Goal: Ask a question

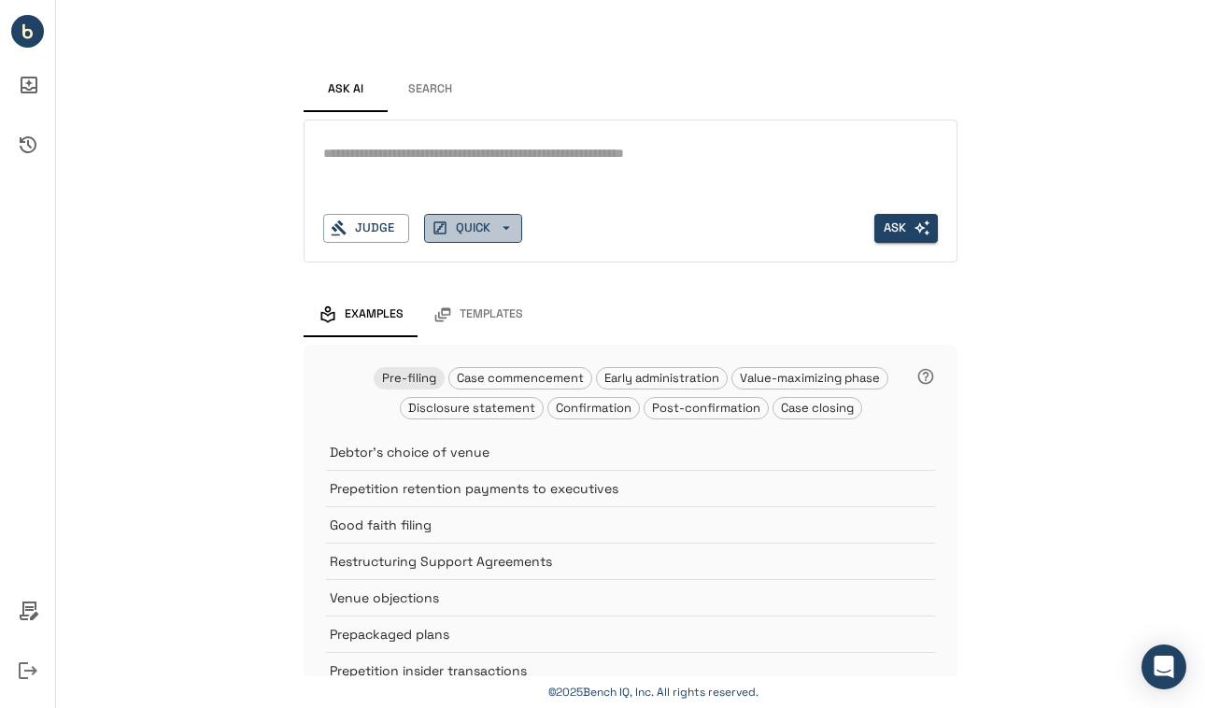
click at [511, 228] on icon "button" at bounding box center [506, 228] width 17 height 17
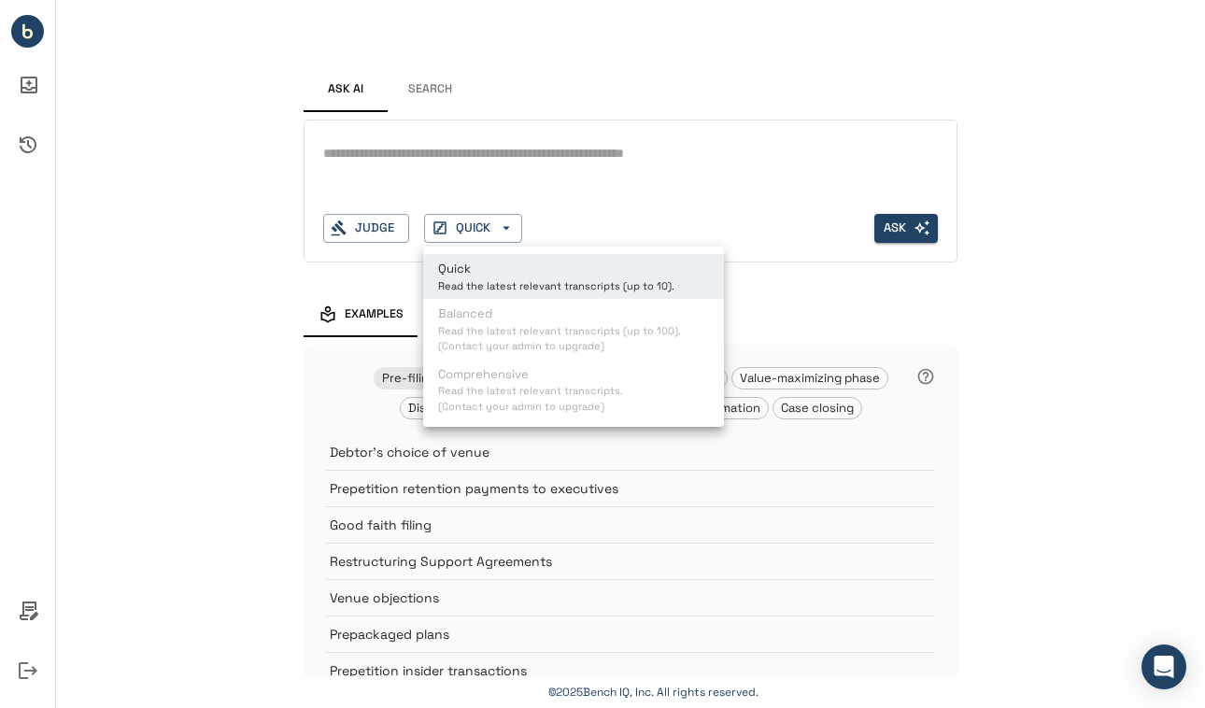
click at [345, 172] on div at bounding box center [602, 354] width 1205 height 708
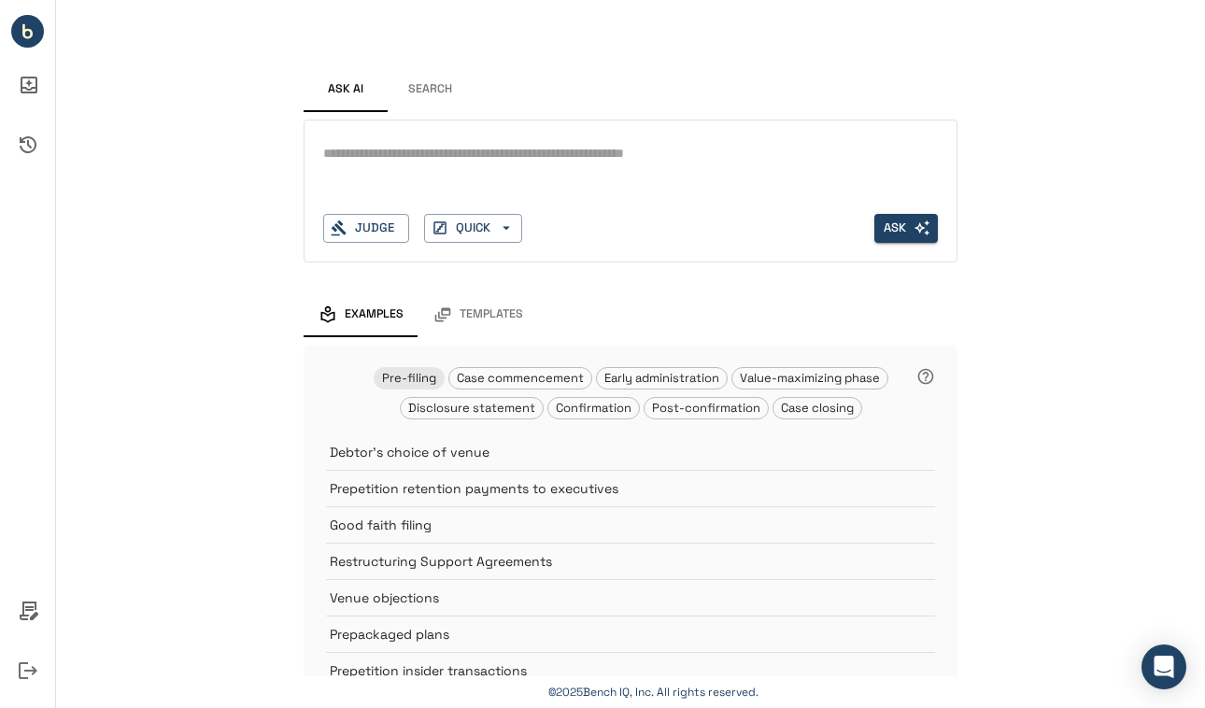
click at [339, 155] on textarea at bounding box center [630, 153] width 615 height 21
type textarea "**********"
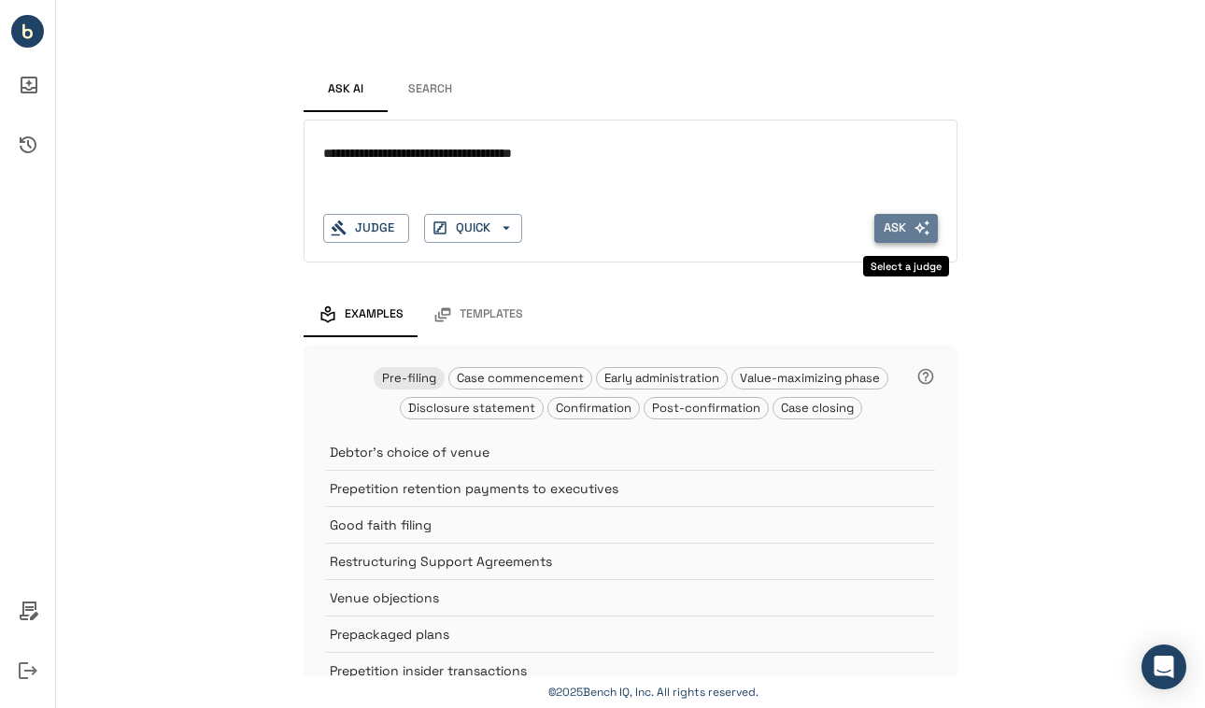
click at [900, 226] on button "Ask" at bounding box center [906, 228] width 64 height 29
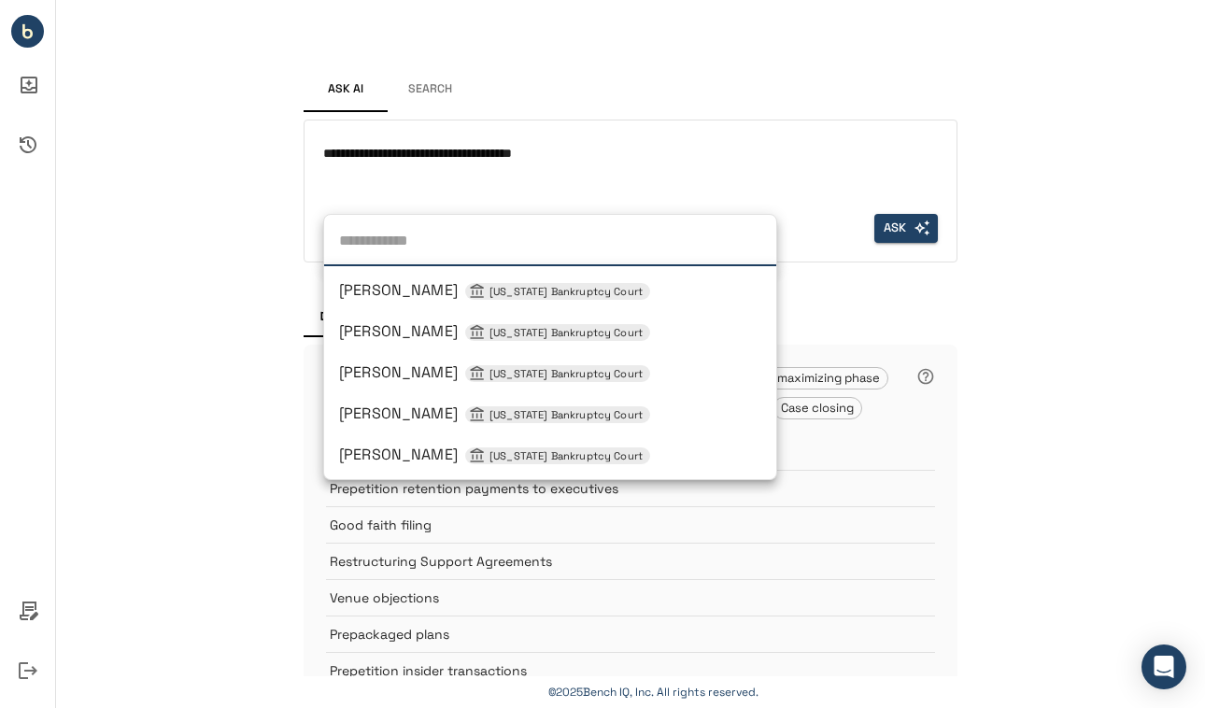
click at [395, 234] on div "Judge [PERSON_NAME] [US_STATE] Bankruptcy Court [PERSON_NAME] [US_STATE] Bankru…" at bounding box center [366, 228] width 86 height 29
click at [642, 161] on textarea "**********" at bounding box center [630, 153] width 615 height 21
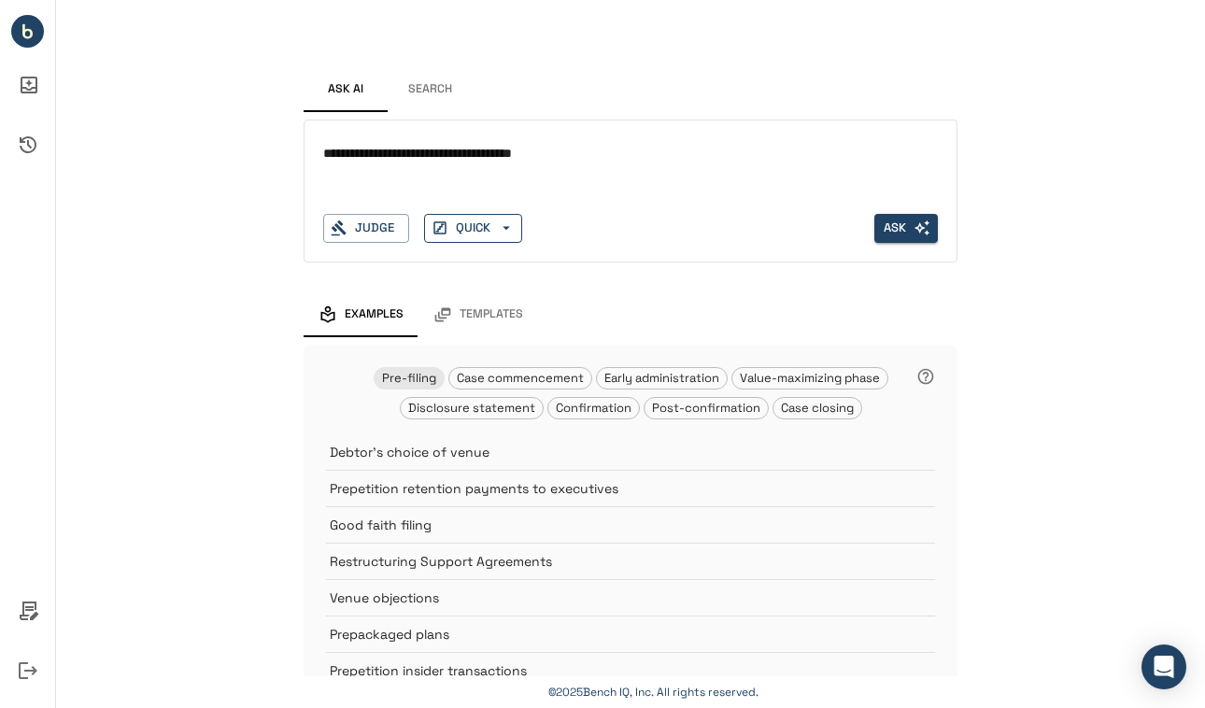
click at [468, 228] on button "QUICK" at bounding box center [473, 228] width 98 height 29
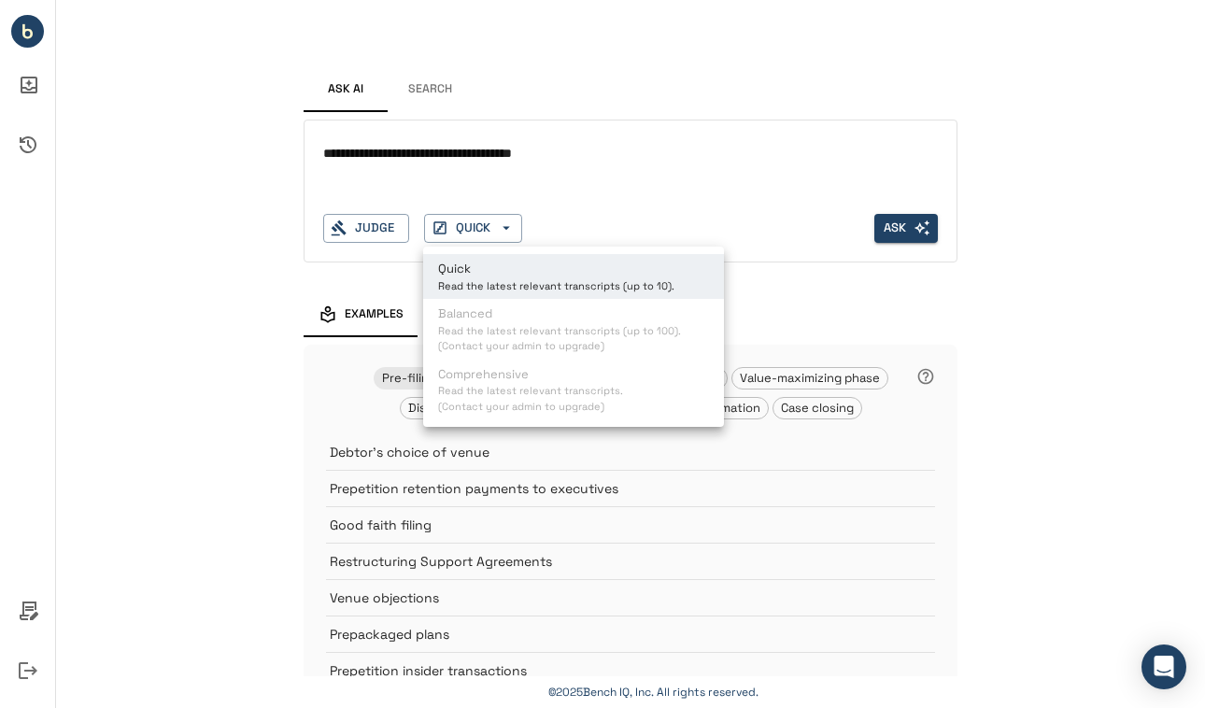
click at [369, 228] on div at bounding box center [602, 354] width 1205 height 708
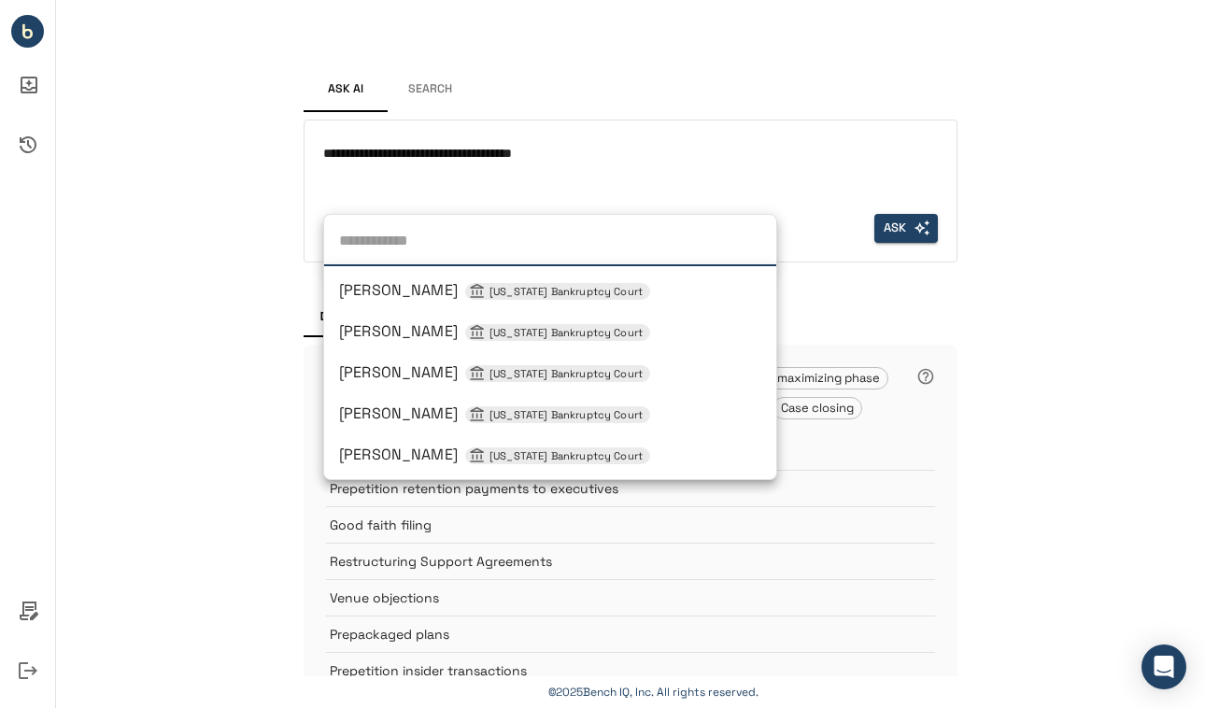
click at [403, 227] on div "Judge [PERSON_NAME] [US_STATE] Bankruptcy Court [PERSON_NAME] [US_STATE] Bankru…" at bounding box center [366, 228] width 86 height 29
click at [587, 158] on textarea "**********" at bounding box center [630, 153] width 615 height 21
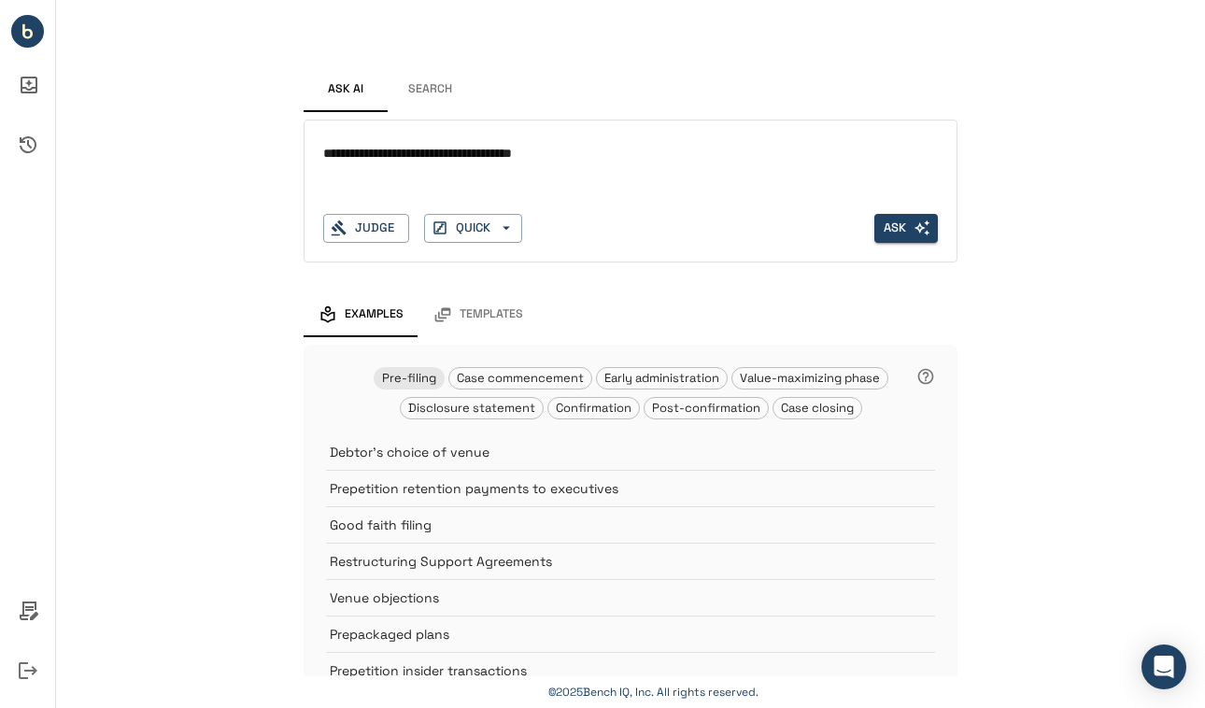
click at [34, 37] on circle "Bench IQ" at bounding box center [27, 31] width 33 height 33
click at [23, 138] on icon "Activity History" at bounding box center [28, 144] width 17 height 17
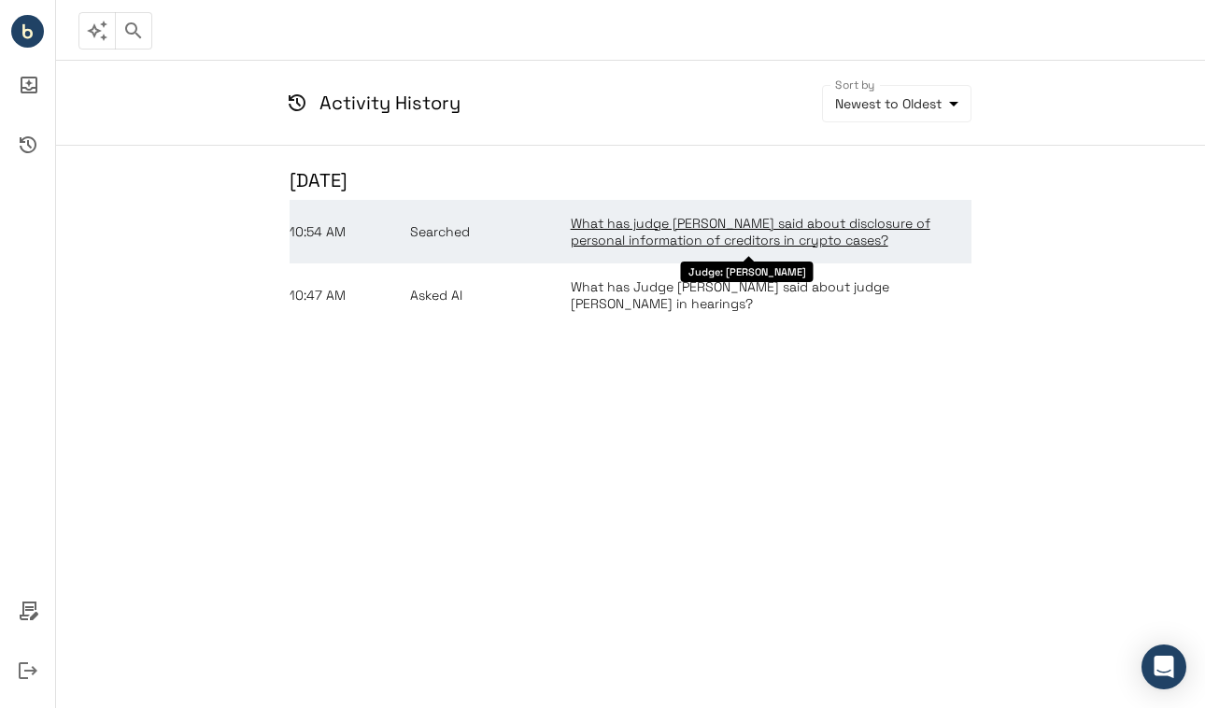
click at [685, 233] on span "What has judge [PERSON_NAME] said about disclosure of personal information of c…" at bounding box center [751, 232] width 360 height 34
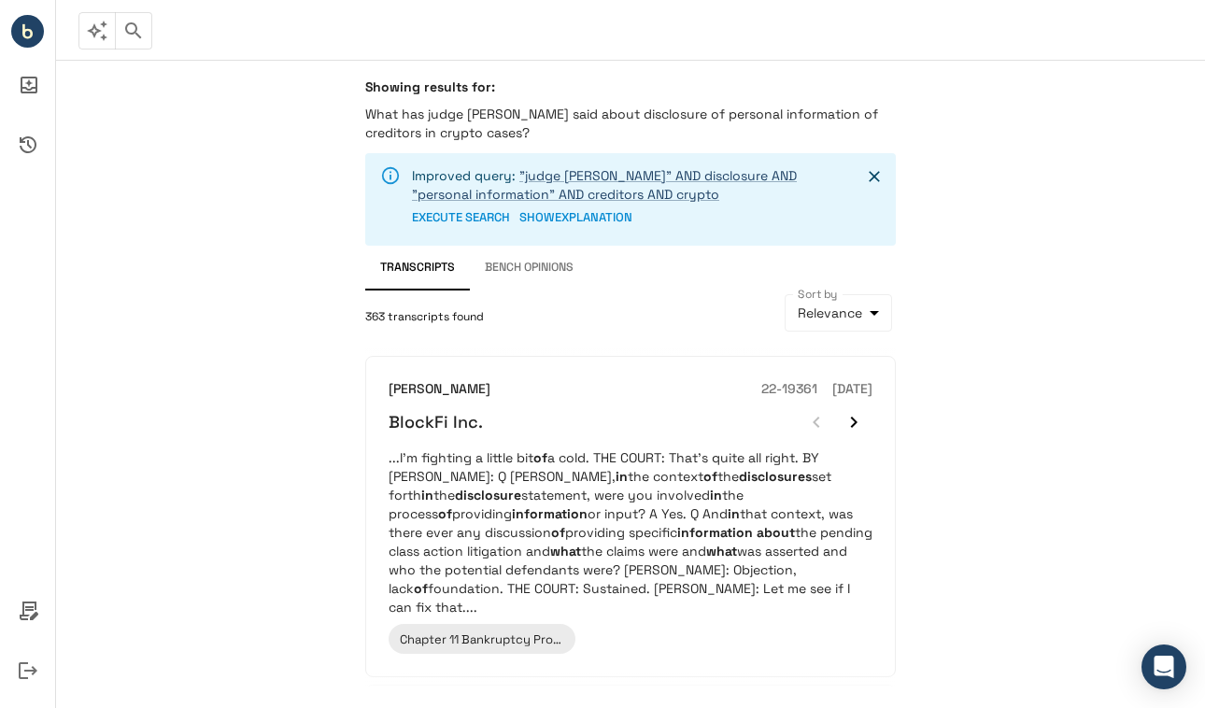
click at [542, 269] on button "Bench Opinions" at bounding box center [529, 268] width 119 height 45
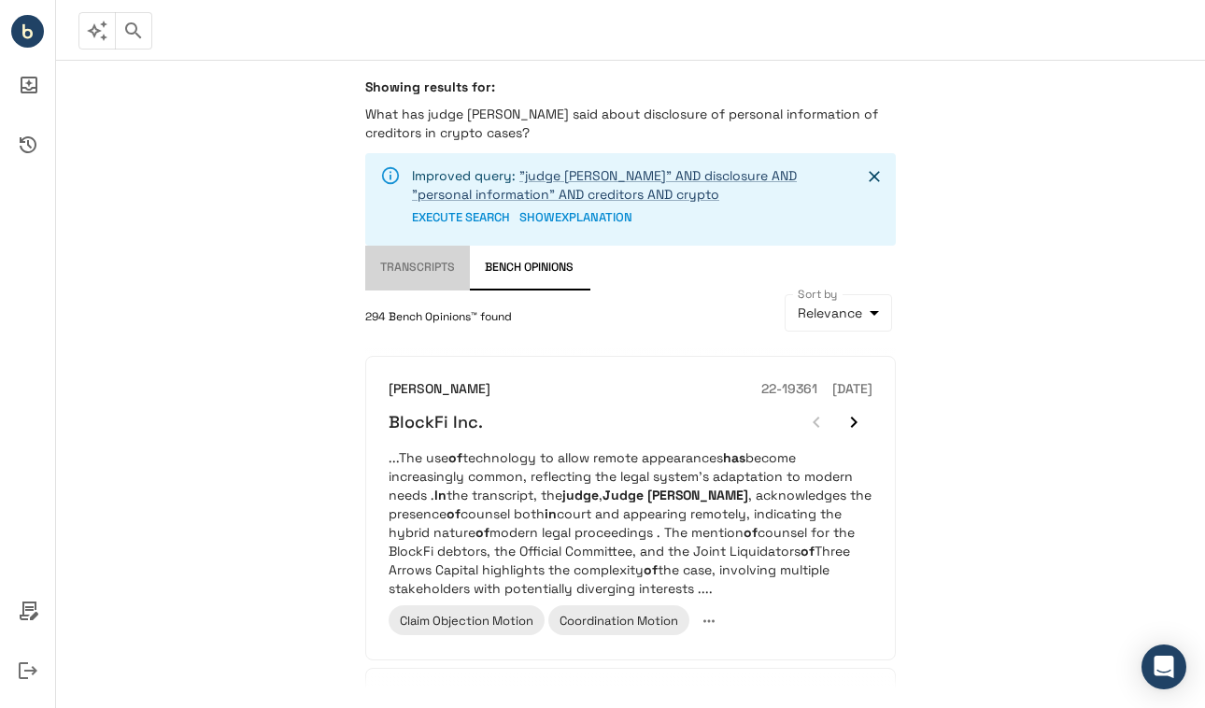
click at [434, 265] on button "Transcripts" at bounding box center [417, 268] width 105 height 45
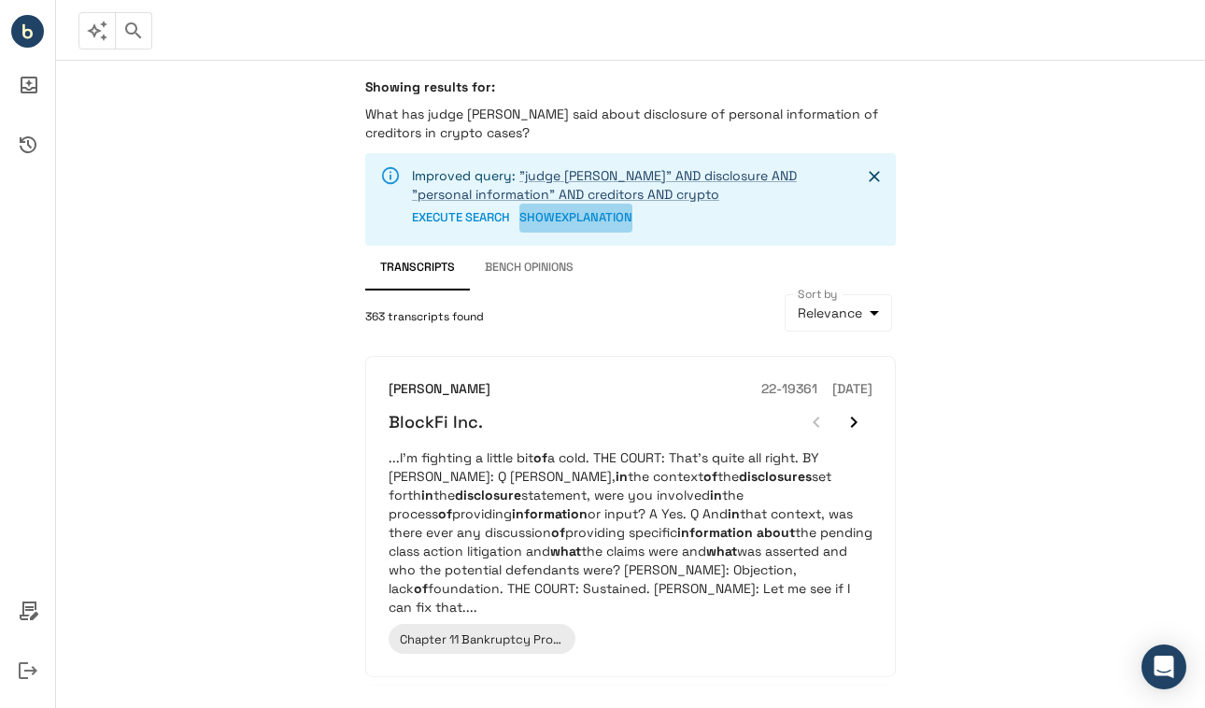
click at [568, 224] on button "SHOW EXPLANATION" at bounding box center [575, 218] width 113 height 29
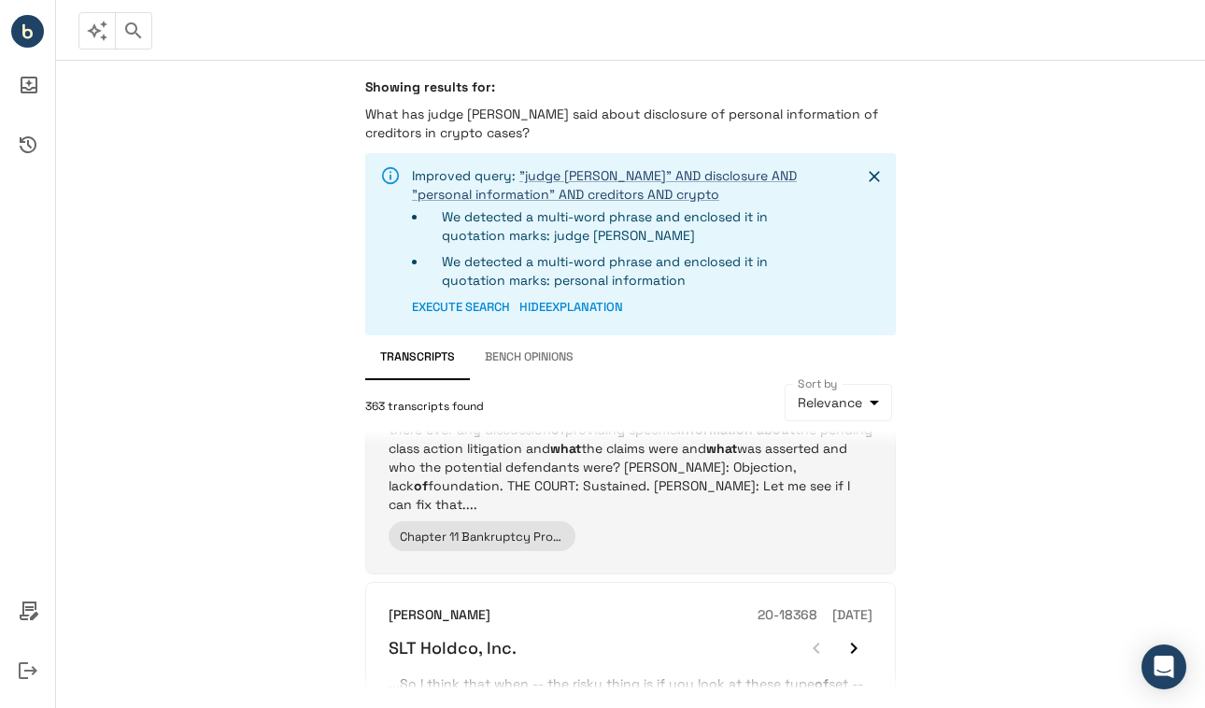
scroll to position [139, 0]
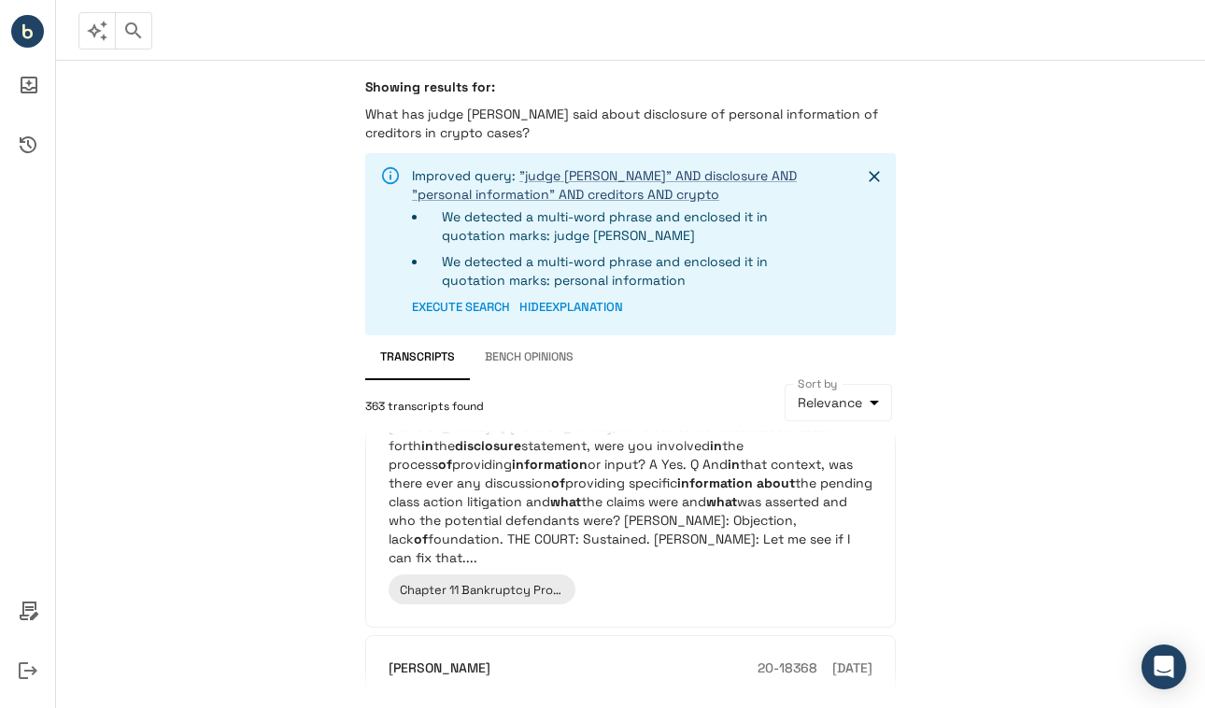
click at [92, 35] on icon "button" at bounding box center [97, 31] width 22 height 22
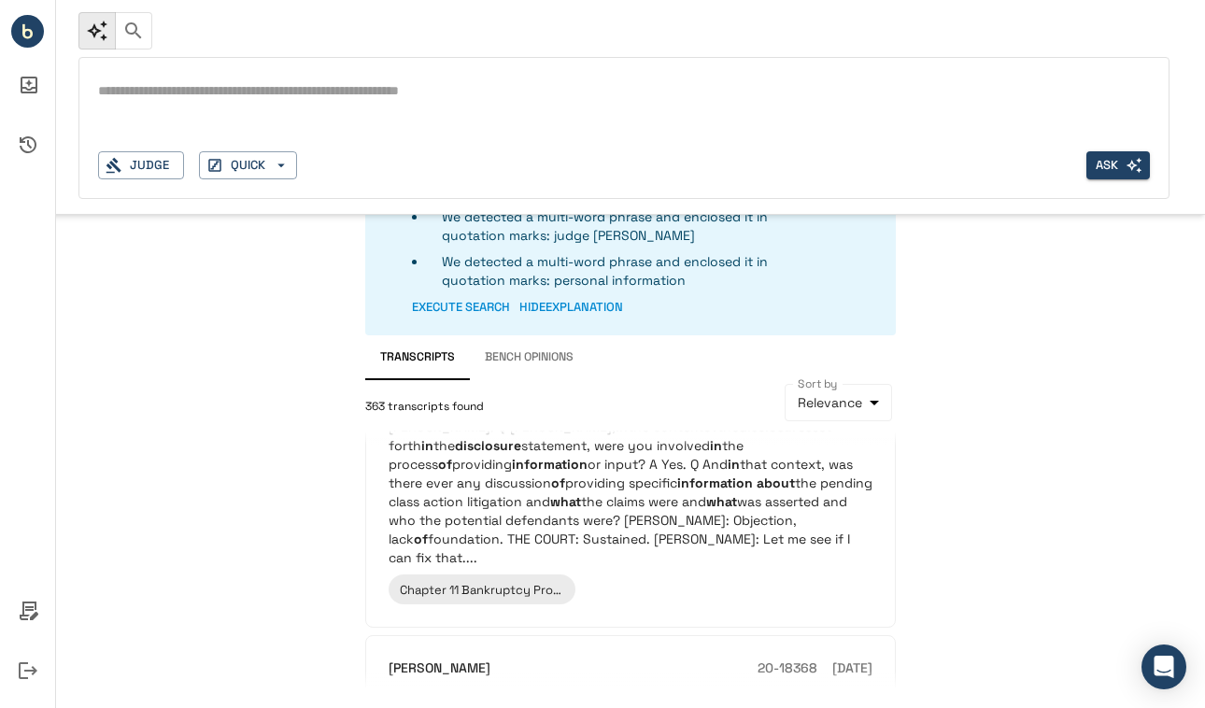
click at [128, 102] on div "*" at bounding box center [624, 92] width 1052 height 30
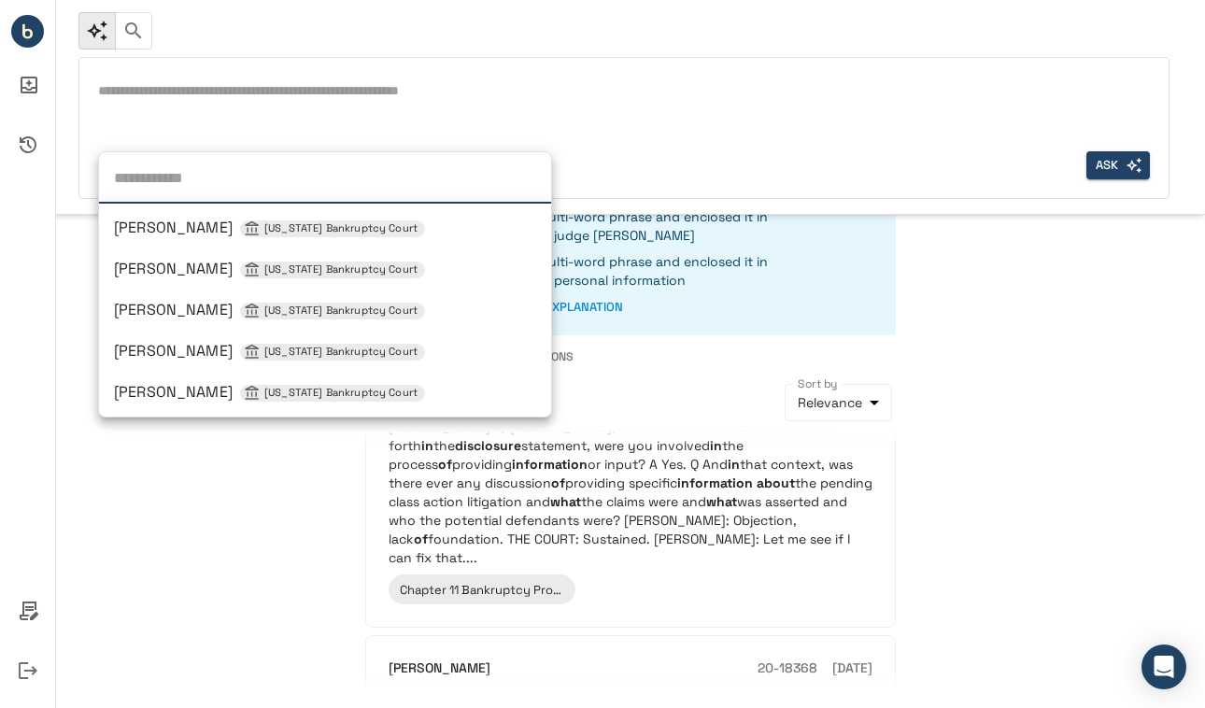
click at [150, 161] on div "Judge [PERSON_NAME] [US_STATE] Bankruptcy Court [PERSON_NAME] [US_STATE] Bankru…" at bounding box center [141, 165] width 86 height 29
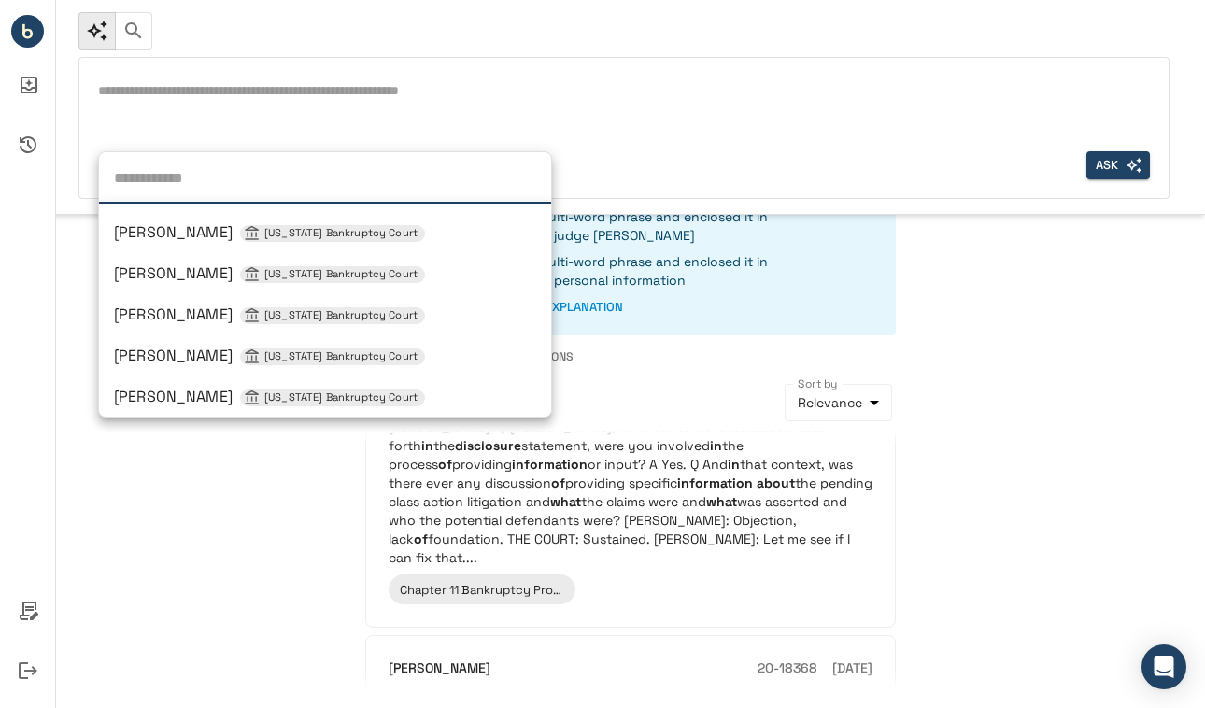
scroll to position [489, 0]
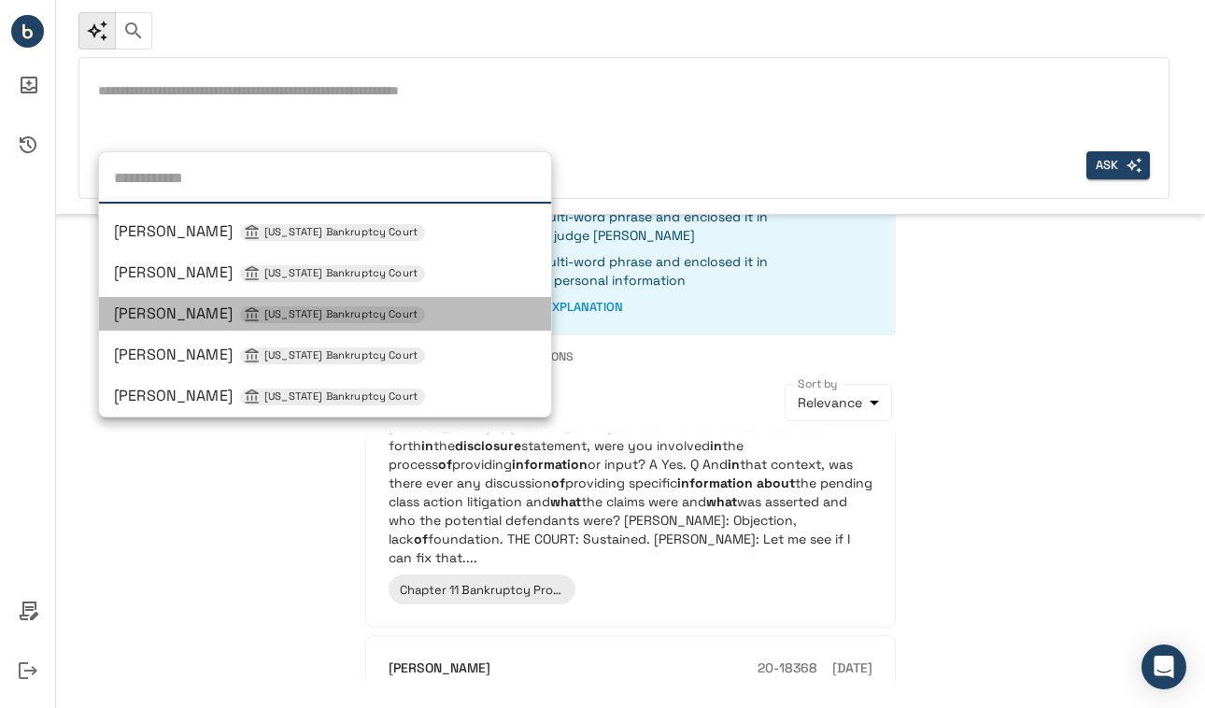
click at [190, 314] on span "[PERSON_NAME] [US_STATE] Bankruptcy Court" at bounding box center [269, 314] width 311 height 20
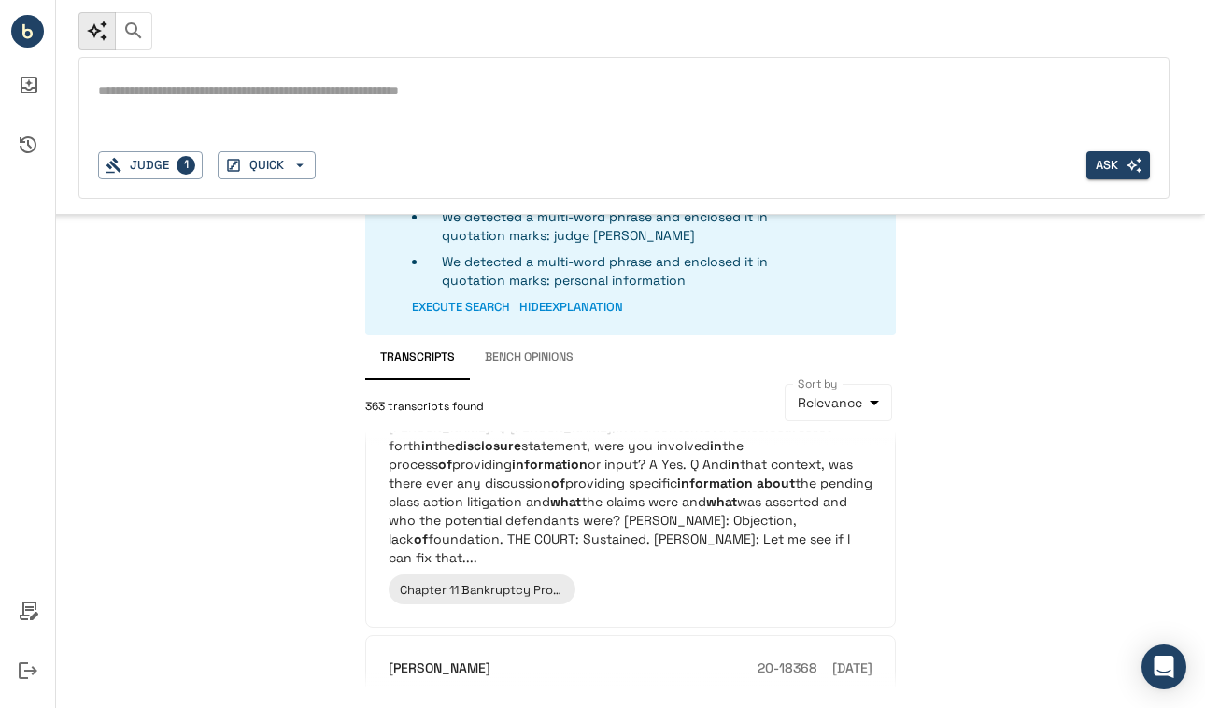
click at [184, 93] on textarea at bounding box center [624, 90] width 1052 height 21
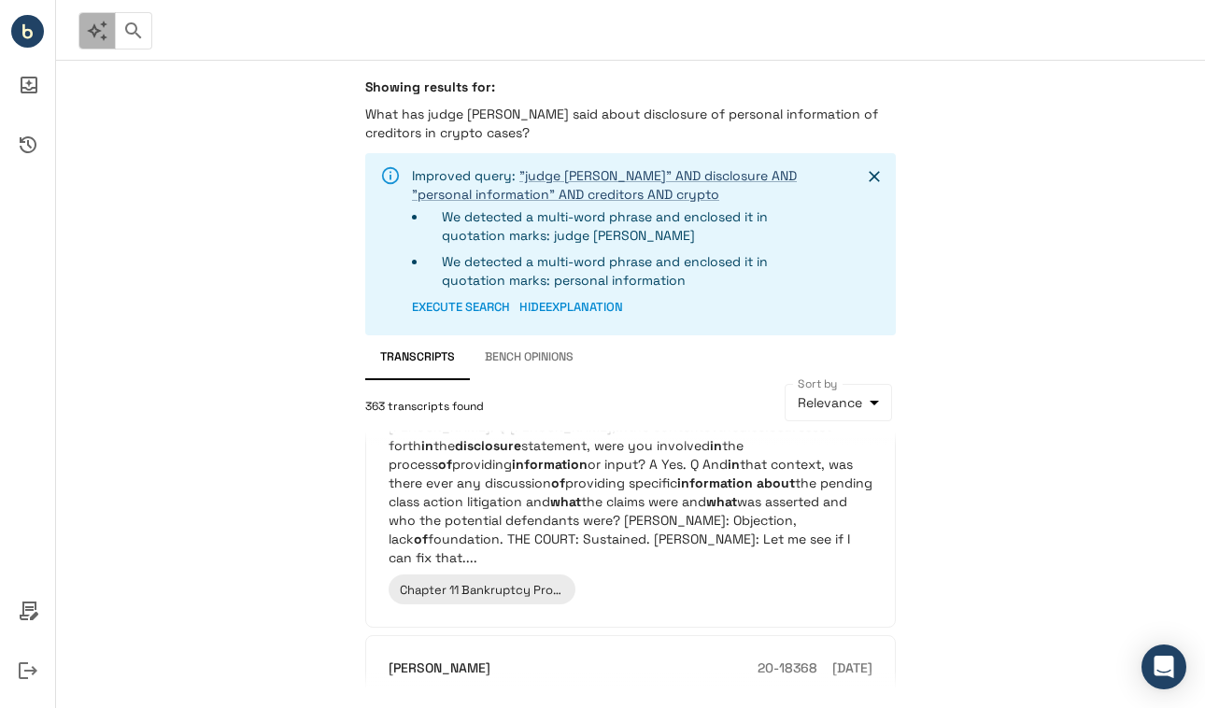
click at [91, 42] on button "button" at bounding box center [96, 30] width 37 height 37
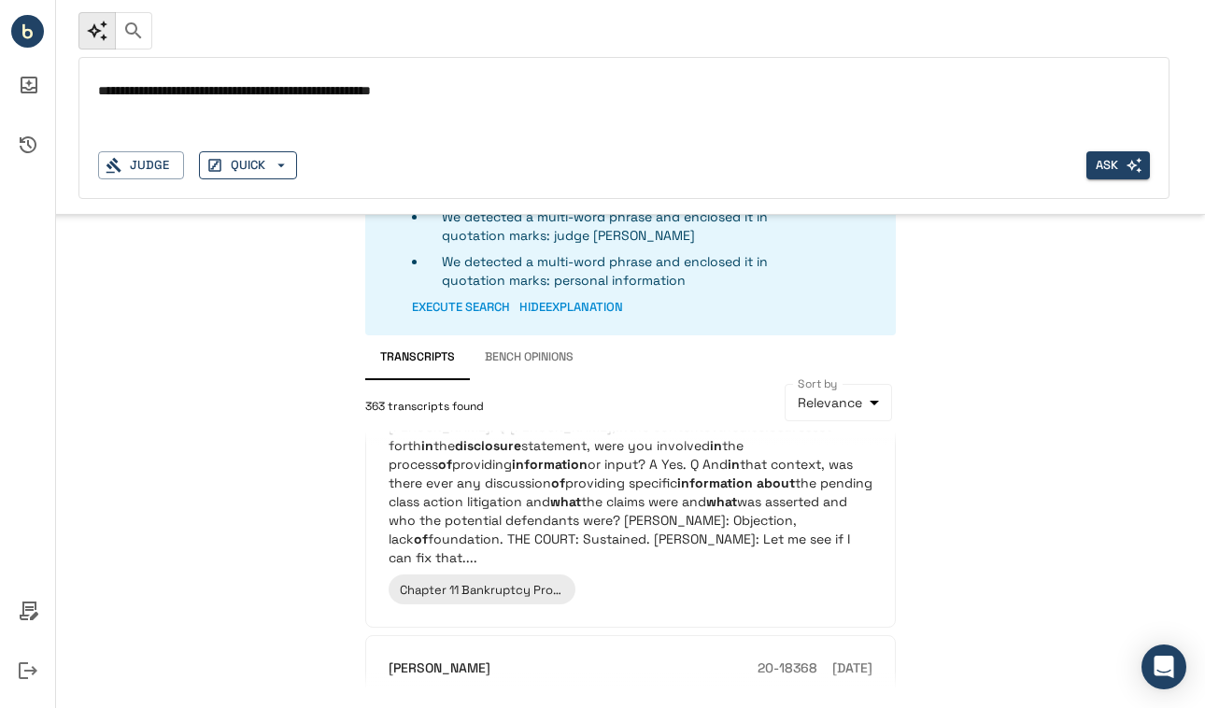
click at [247, 171] on button "QUICK" at bounding box center [248, 165] width 98 height 29
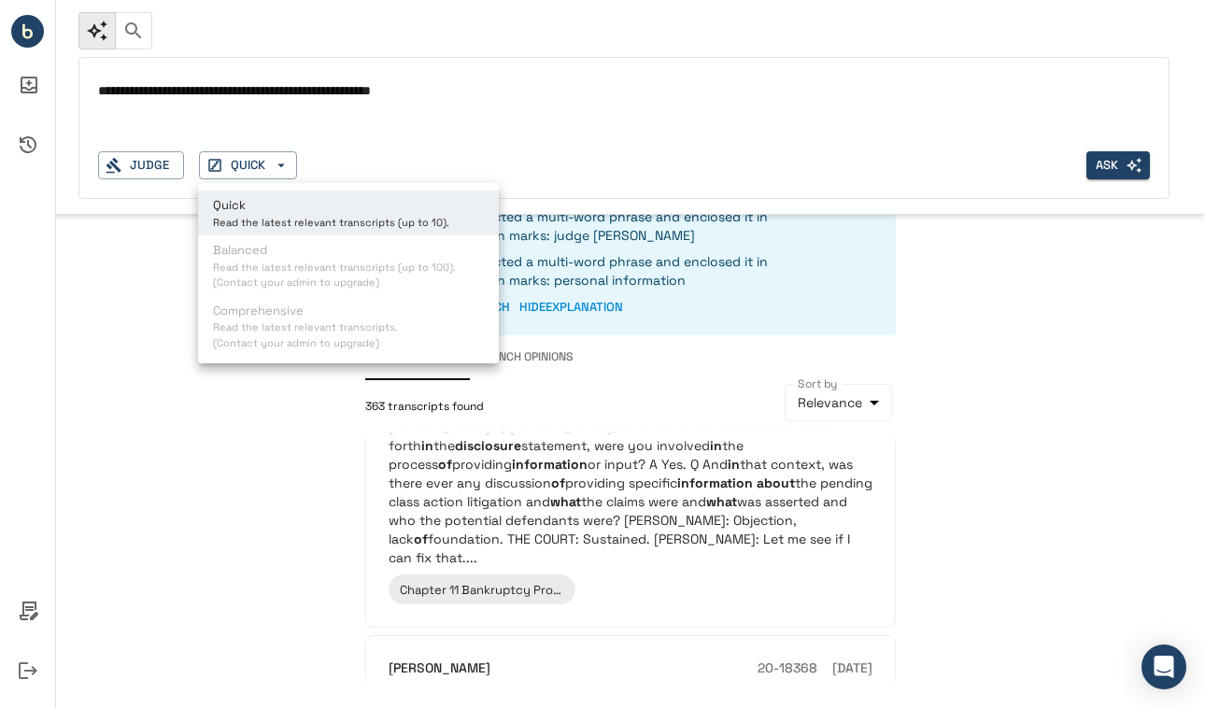
click at [258, 269] on ul "Quick Read the latest relevant transcripts (up to 10). Balanced Read the latest…" at bounding box center [348, 273] width 301 height 180
click at [153, 168] on div at bounding box center [602, 354] width 1205 height 708
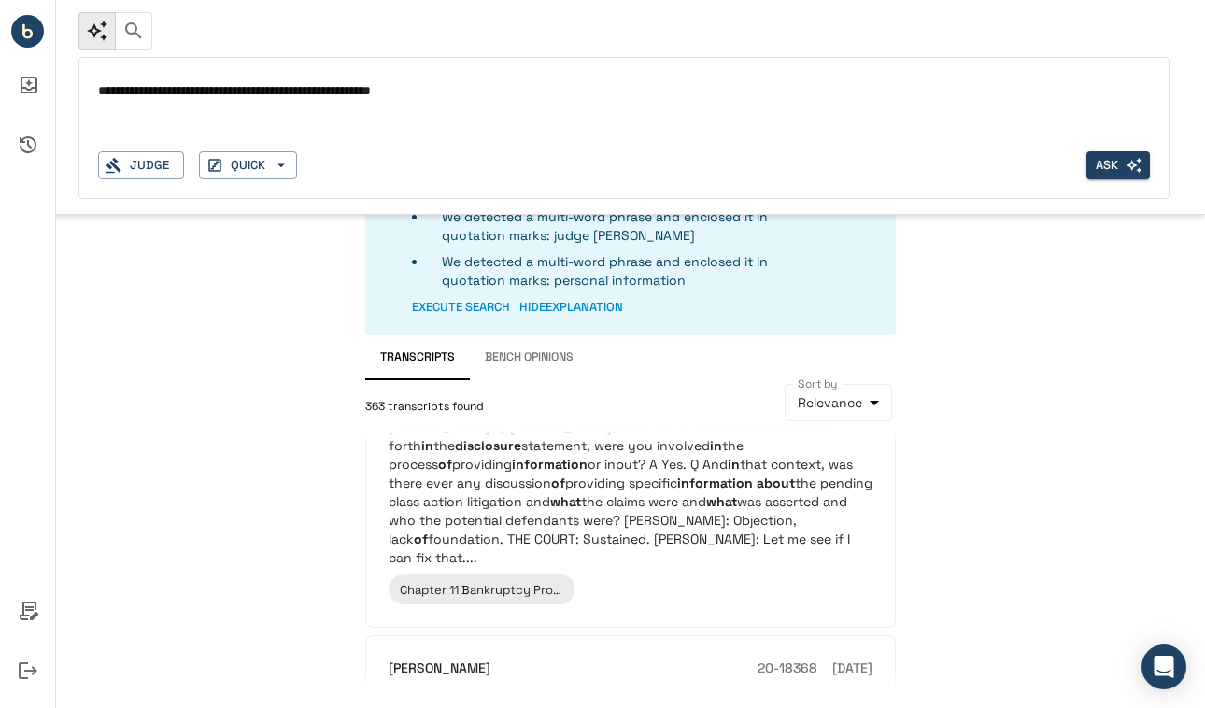
click at [135, 36] on icon "button" at bounding box center [133, 31] width 22 height 22
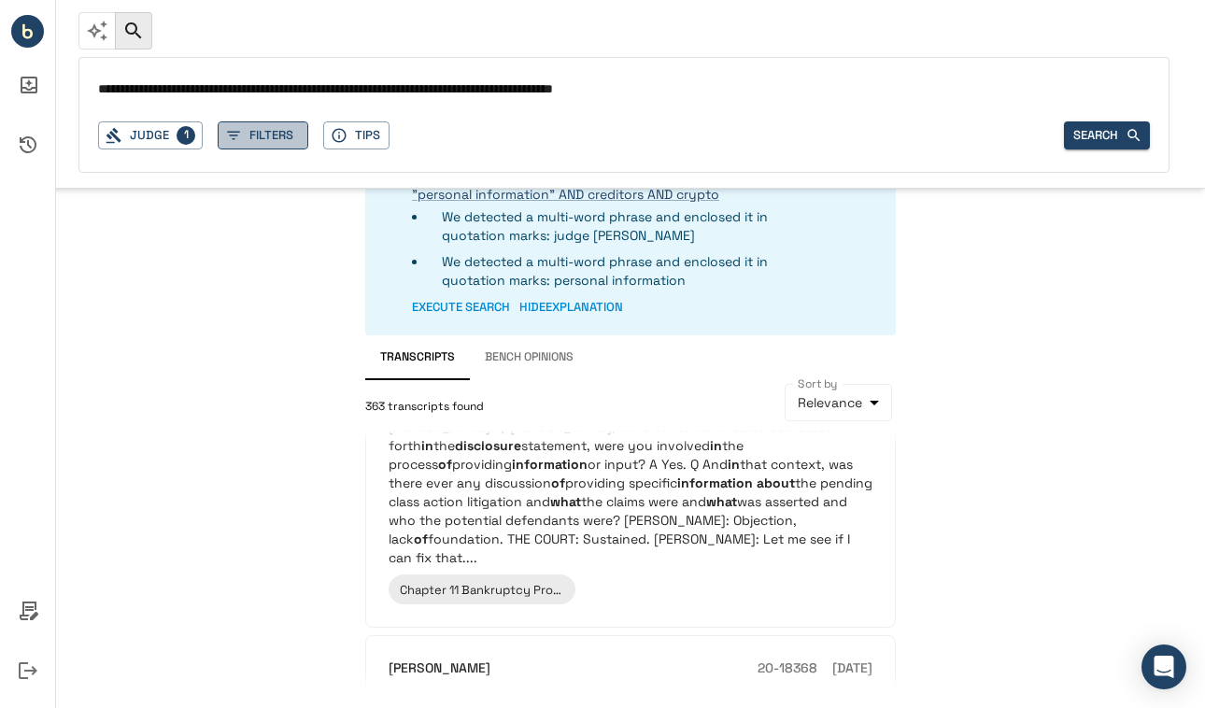
click at [259, 145] on button "Filters" at bounding box center [263, 135] width 91 height 29
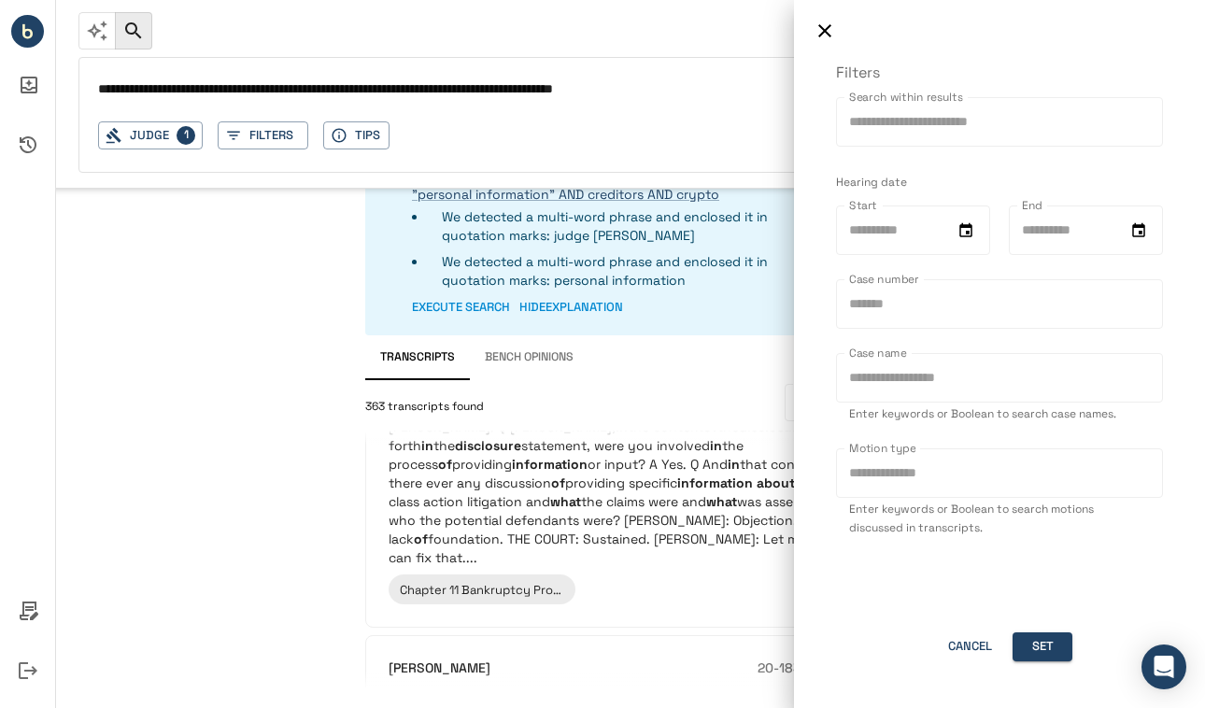
click at [186, 130] on div at bounding box center [602, 354] width 1205 height 708
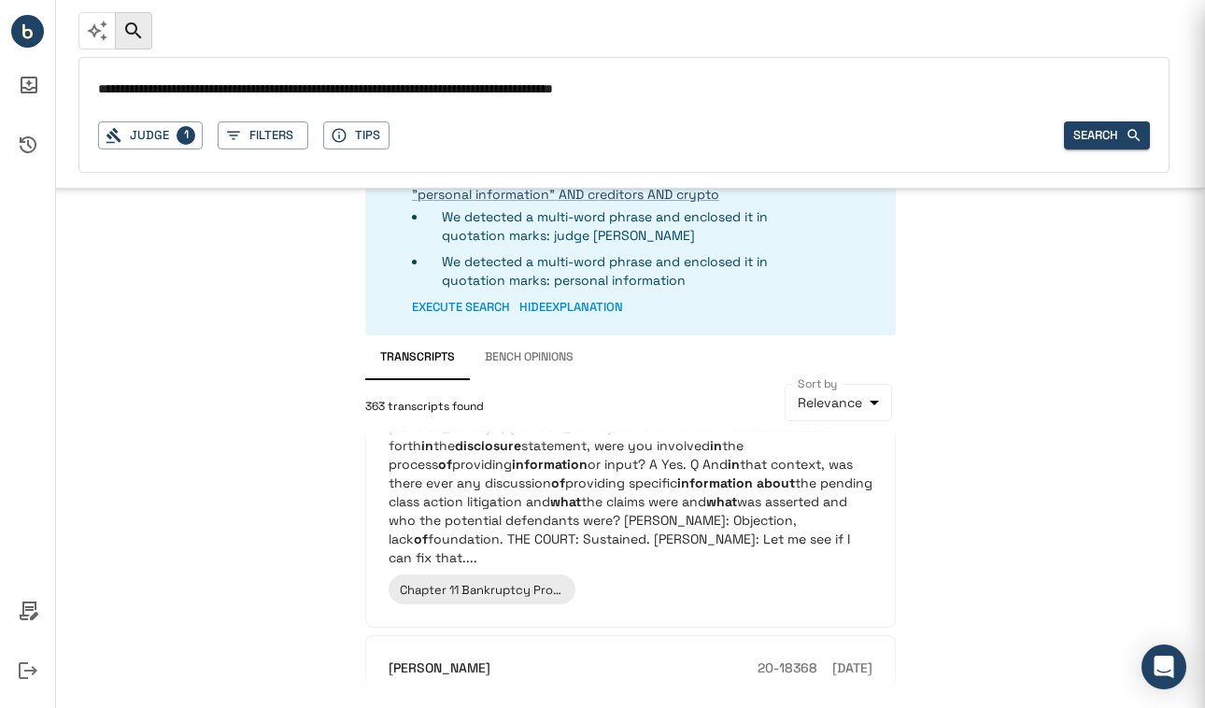
click at [186, 130] on div at bounding box center [602, 354] width 1205 height 708
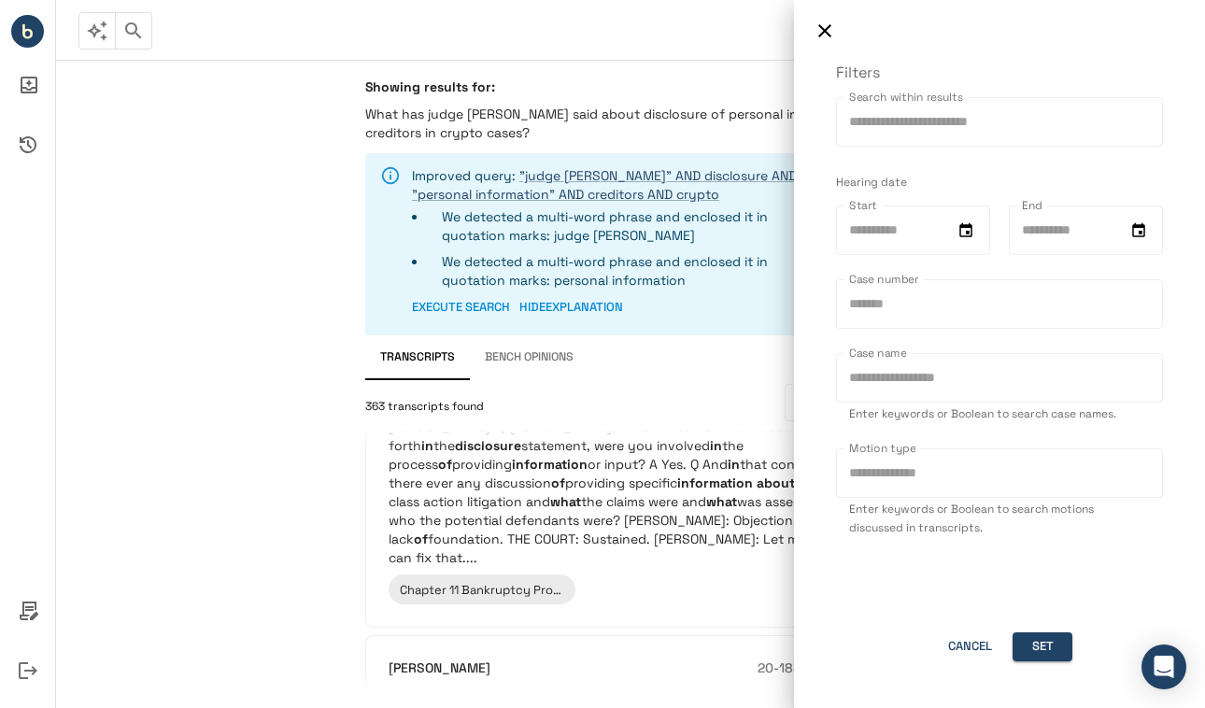
click at [186, 130] on div at bounding box center [602, 354] width 1205 height 708
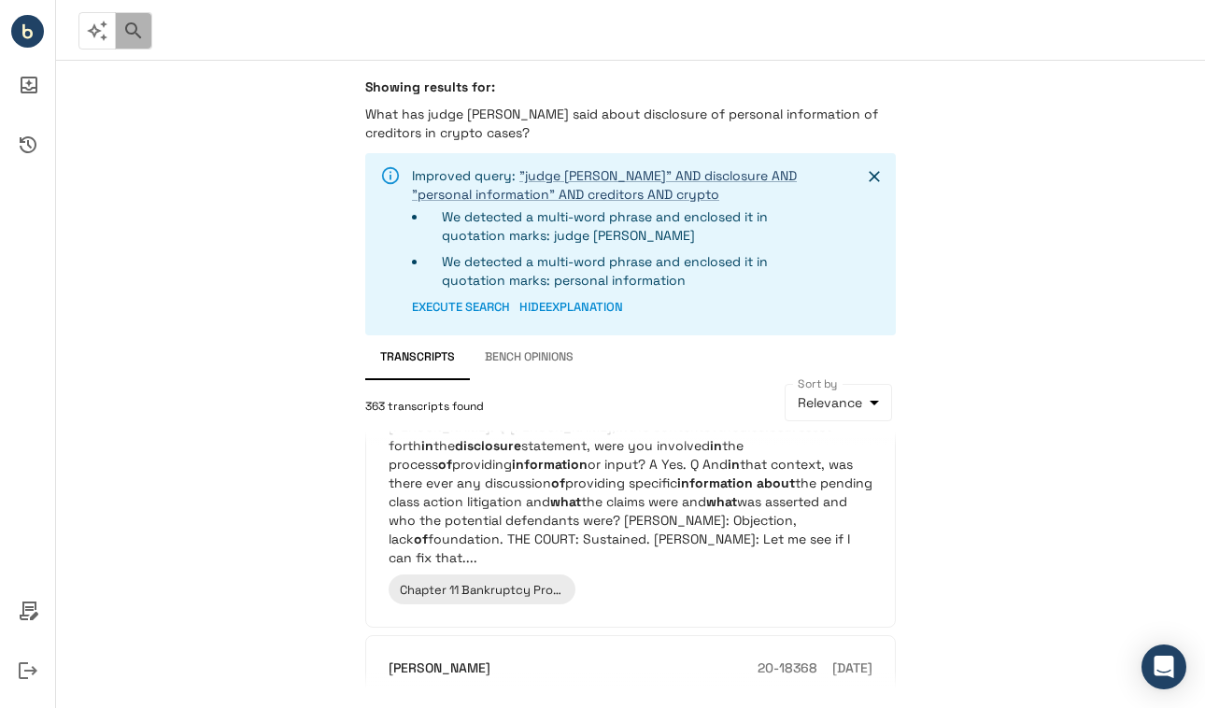
click at [149, 27] on button "button" at bounding box center [133, 30] width 37 height 37
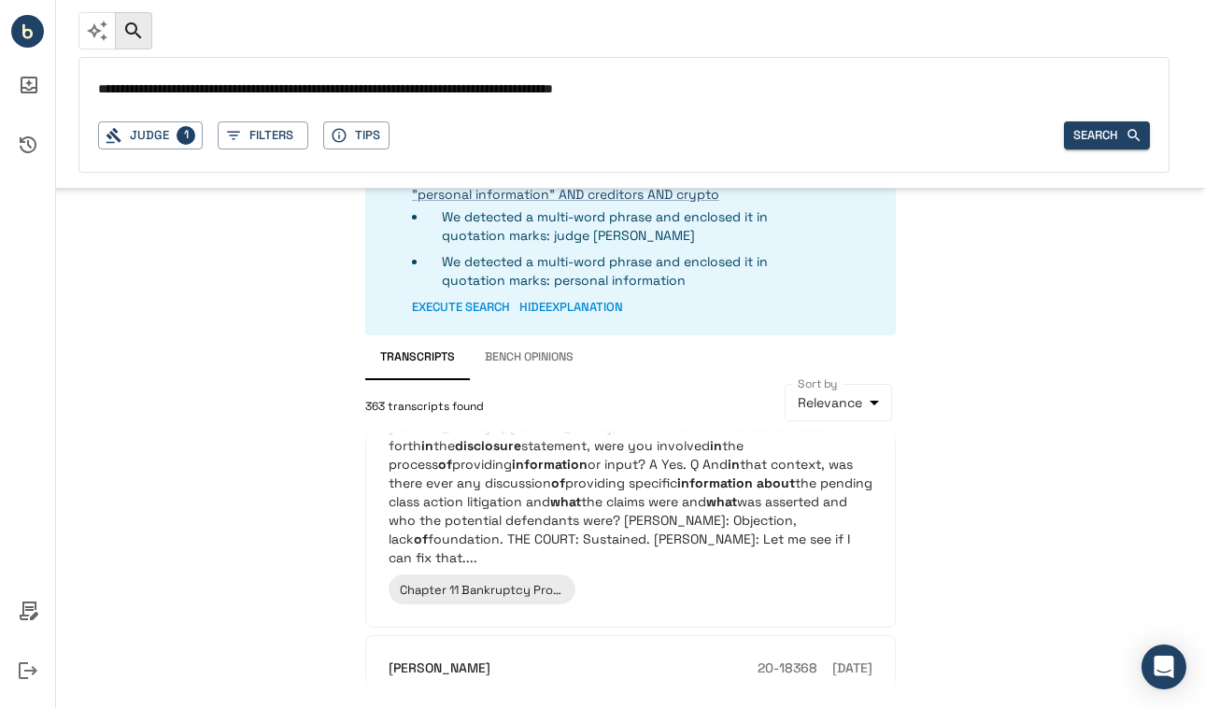
drag, startPoint x: 737, startPoint y: 92, endPoint x: 97, endPoint y: 63, distance: 640.5
click at [97, 63] on div "**********" at bounding box center [623, 115] width 1091 height 116
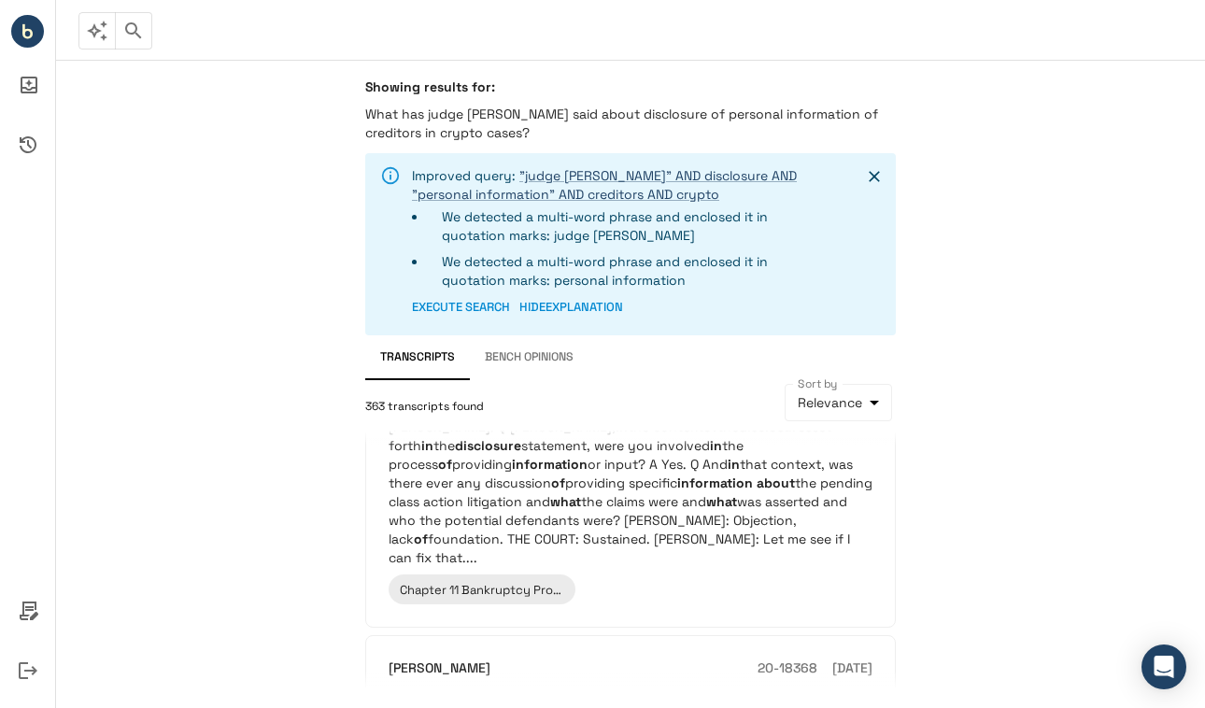
click at [206, 305] on div "Showing results for: What has judge [PERSON_NAME] said about disclosure of pers…" at bounding box center [630, 384] width 1149 height 648
click at [102, 33] on icon "button" at bounding box center [97, 31] width 22 height 22
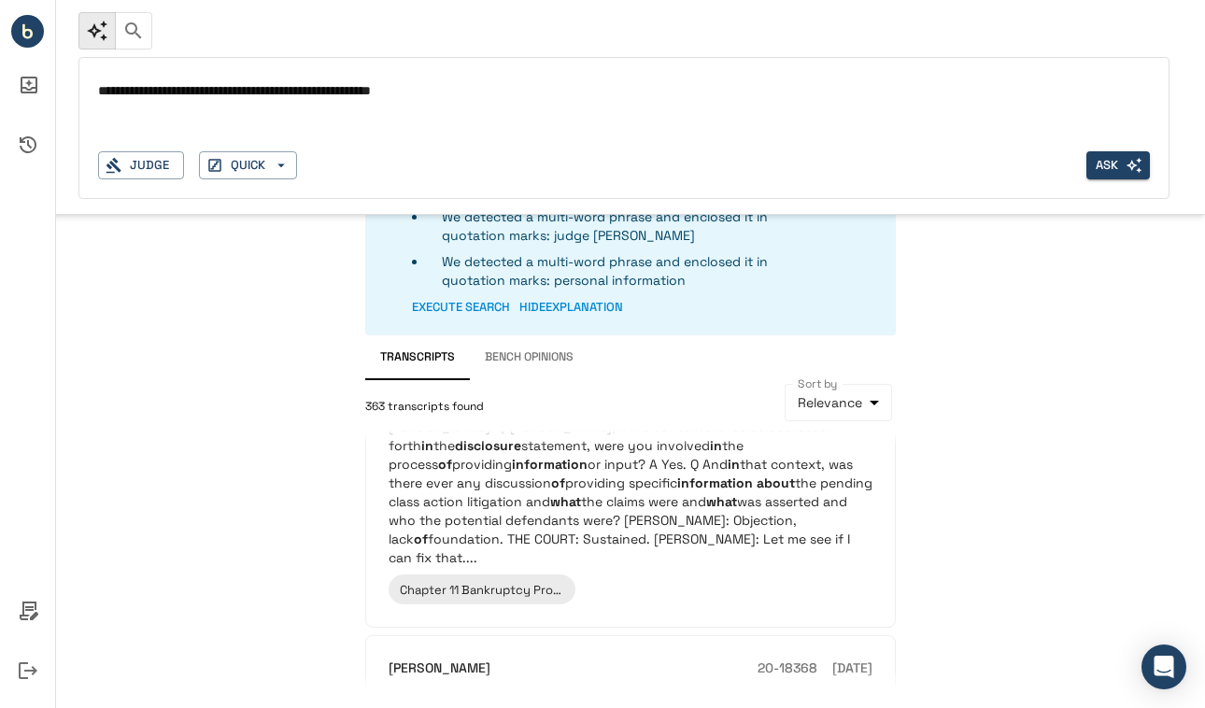
click at [232, 585] on div "Showing results for: What has judge [PERSON_NAME] said about disclosure of pers…" at bounding box center [630, 384] width 1149 height 648
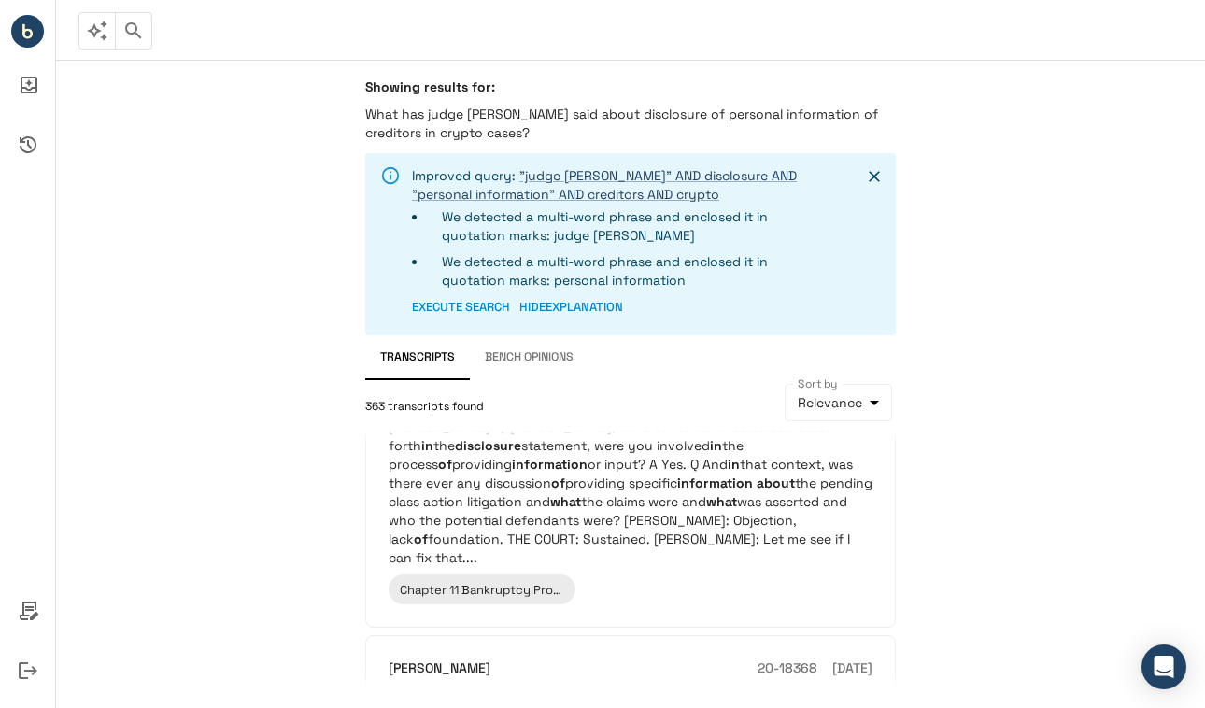
click at [104, 20] on icon "button" at bounding box center [97, 31] width 22 height 22
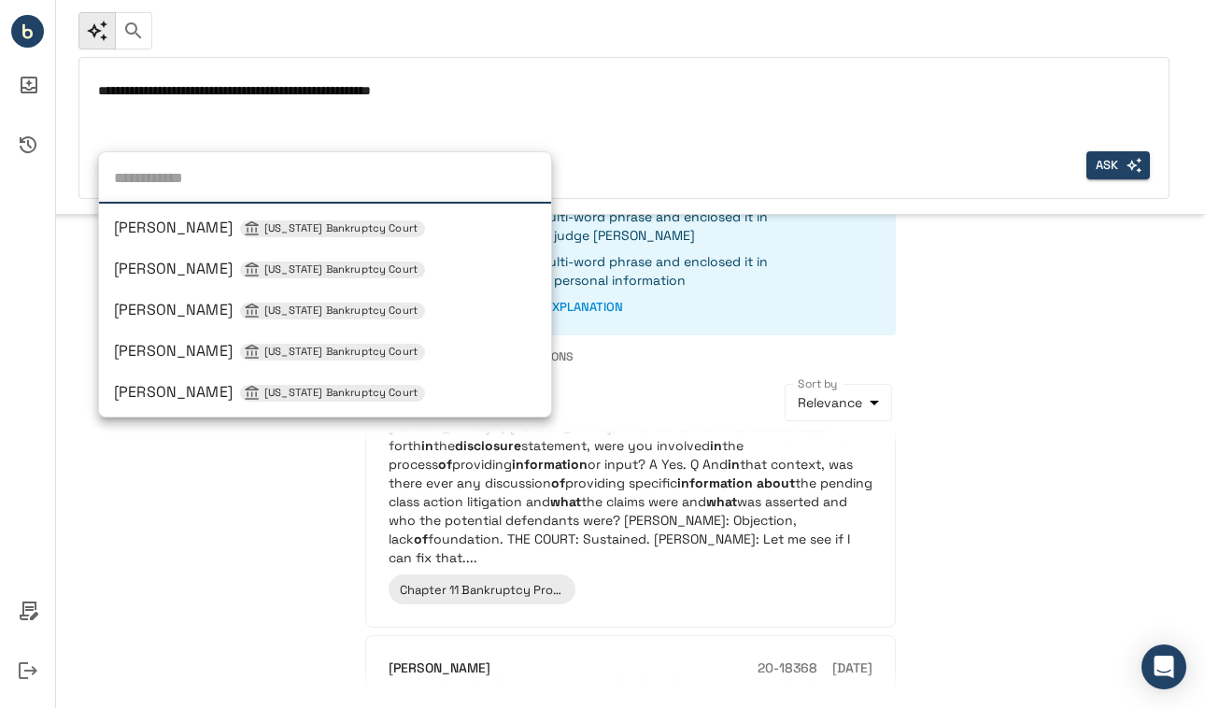
click at [150, 172] on div "Judge [PERSON_NAME] [US_STATE] Bankruptcy Court [PERSON_NAME] [US_STATE] Bankru…" at bounding box center [141, 165] width 86 height 29
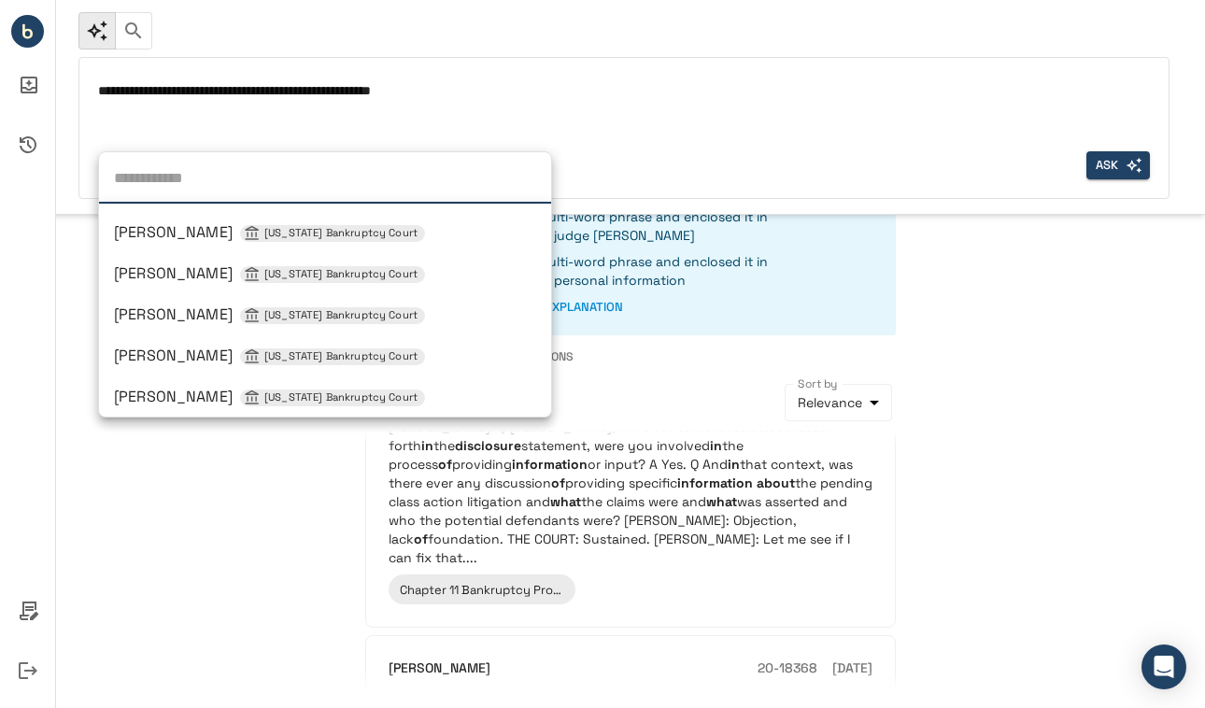
scroll to position [574, 0]
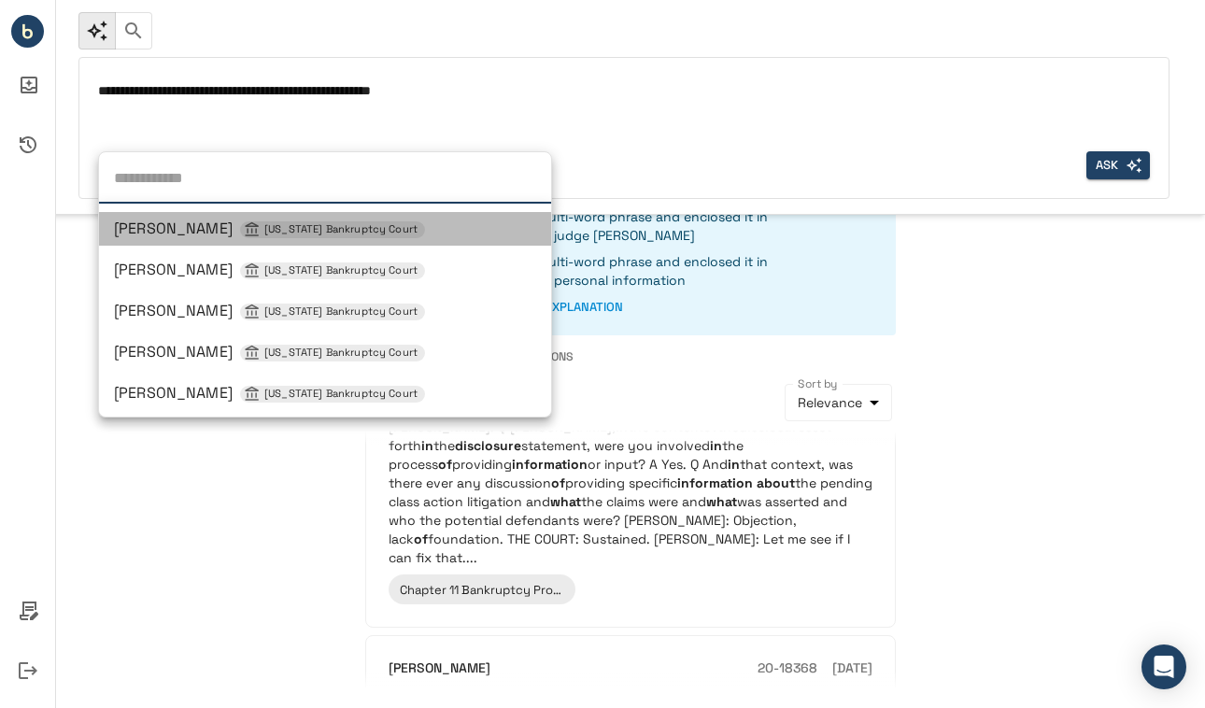
click at [233, 233] on span "[PERSON_NAME] [US_STATE] Bankruptcy Court" at bounding box center [269, 229] width 311 height 20
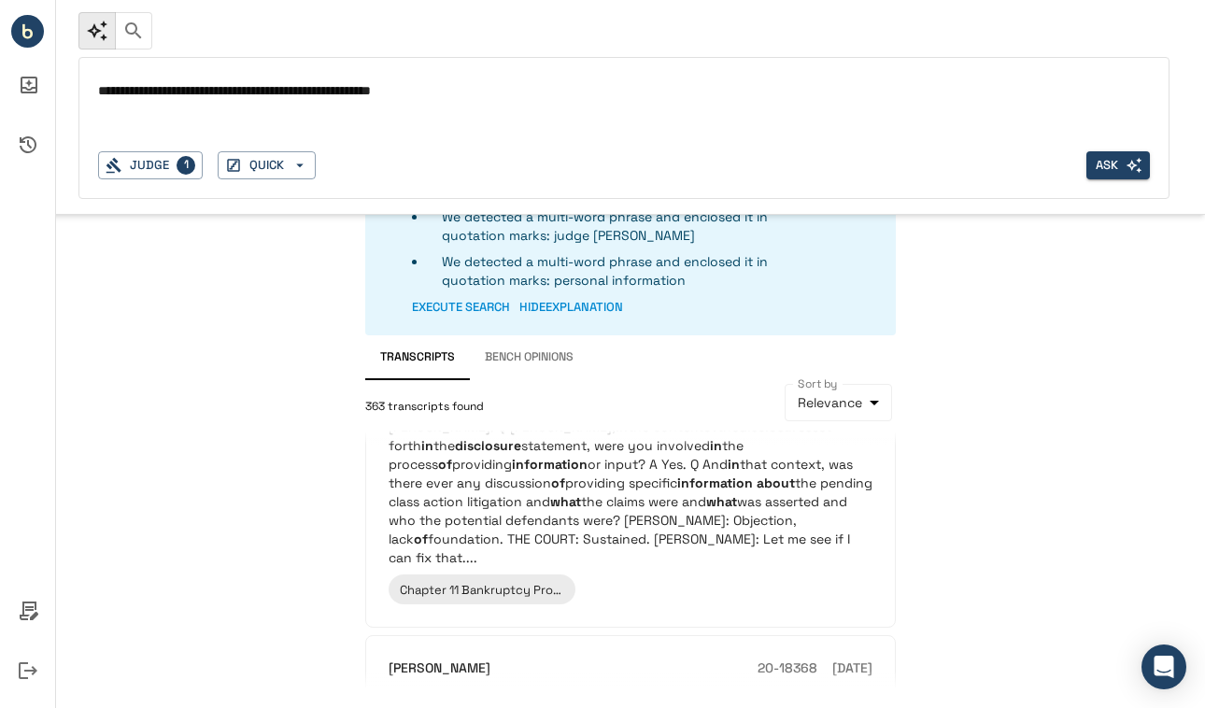
click at [159, 94] on textarea "**********" at bounding box center [624, 90] width 1052 height 21
paste textarea "**********"
type textarea "**********"
click at [1123, 174] on button "Ask" at bounding box center [1118, 165] width 64 height 29
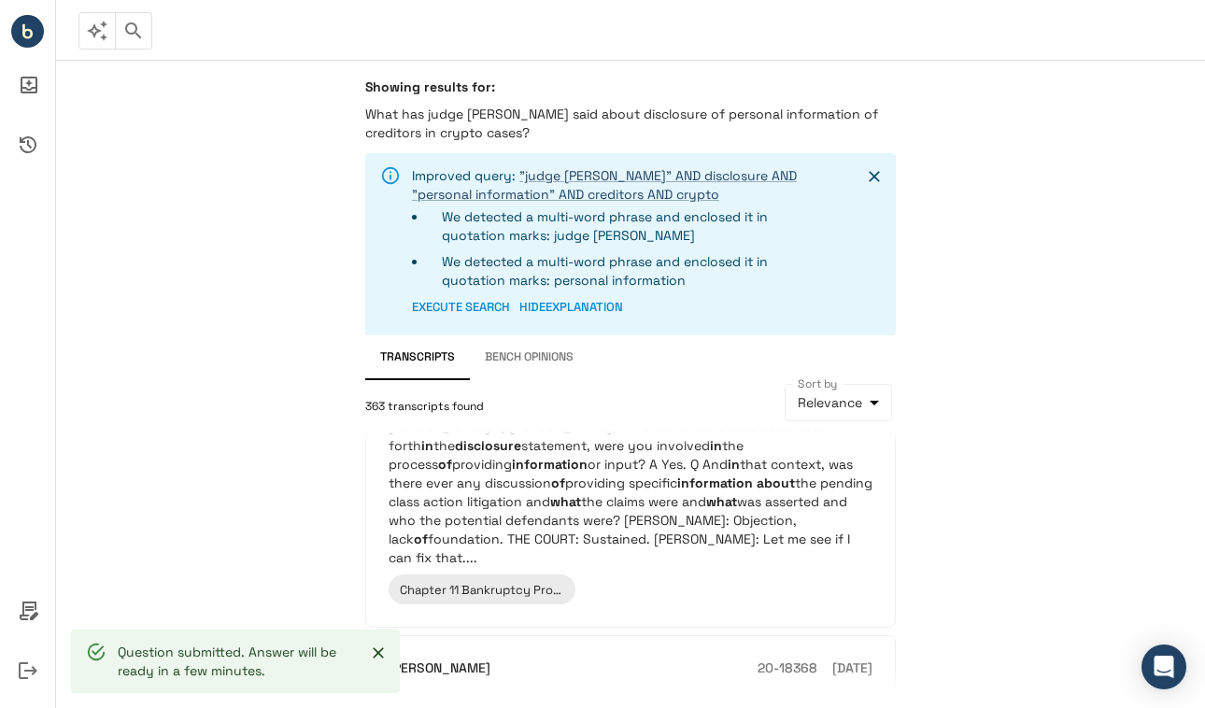
click at [100, 42] on button "button" at bounding box center [96, 30] width 37 height 37
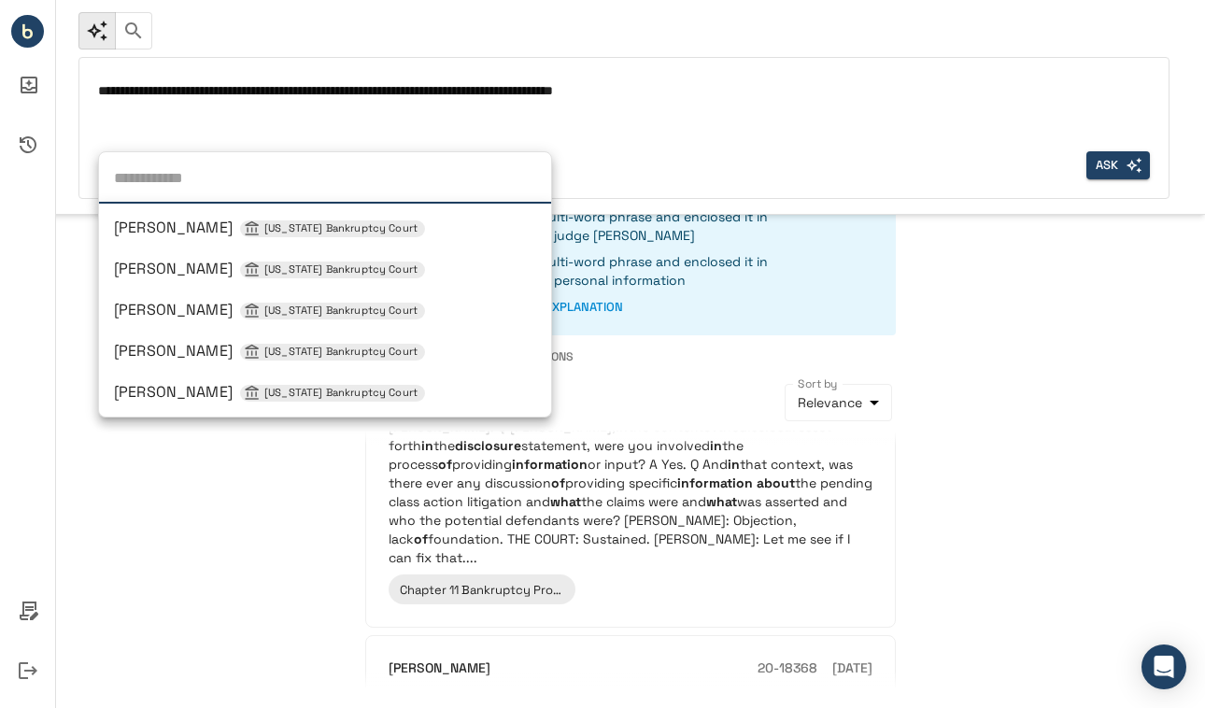
click at [149, 162] on div "Judge [PERSON_NAME] [US_STATE] Bankruptcy Court [PERSON_NAME] [US_STATE] Bankru…" at bounding box center [141, 165] width 86 height 29
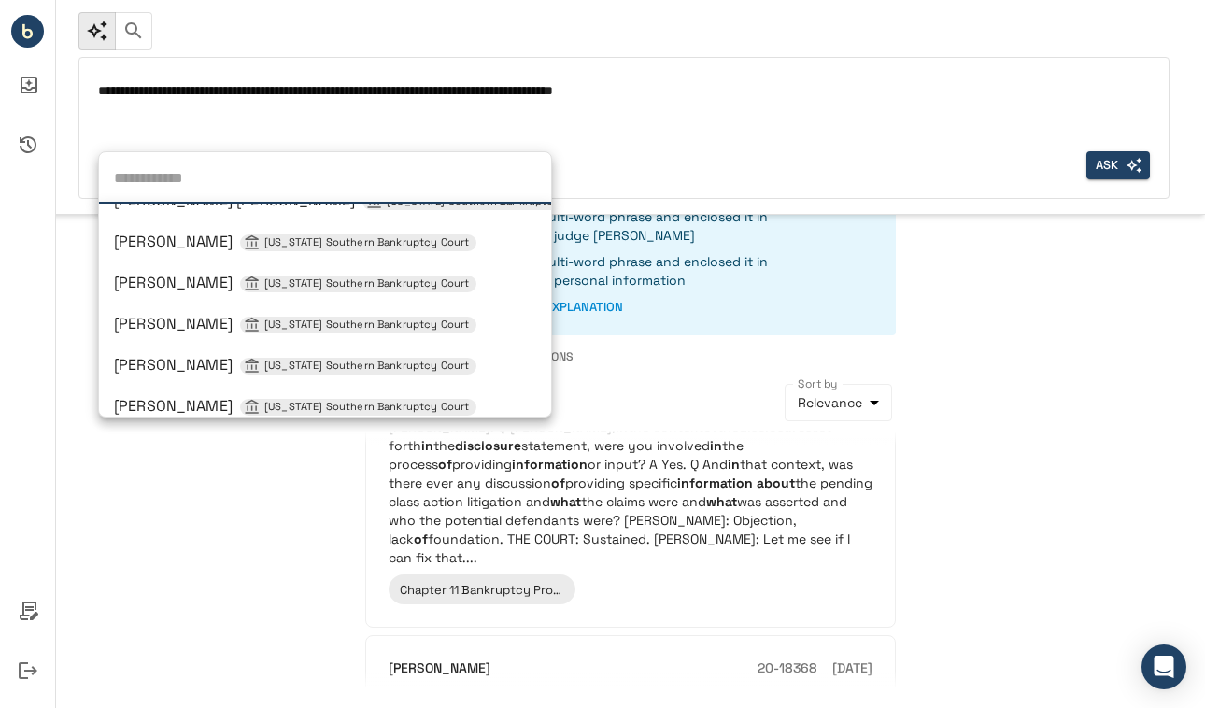
scroll to position [1142, 0]
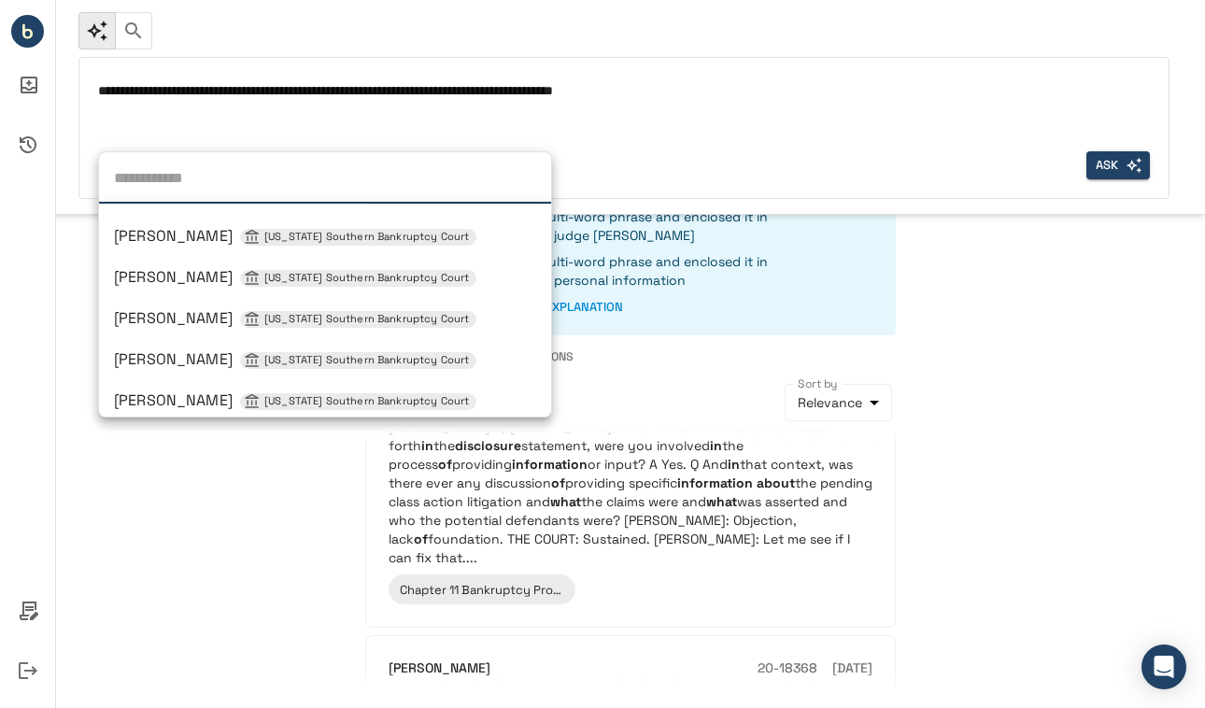
click at [161, 314] on span "[PERSON_NAME] [US_STATE] Southern Bankruptcy Court" at bounding box center [295, 318] width 362 height 20
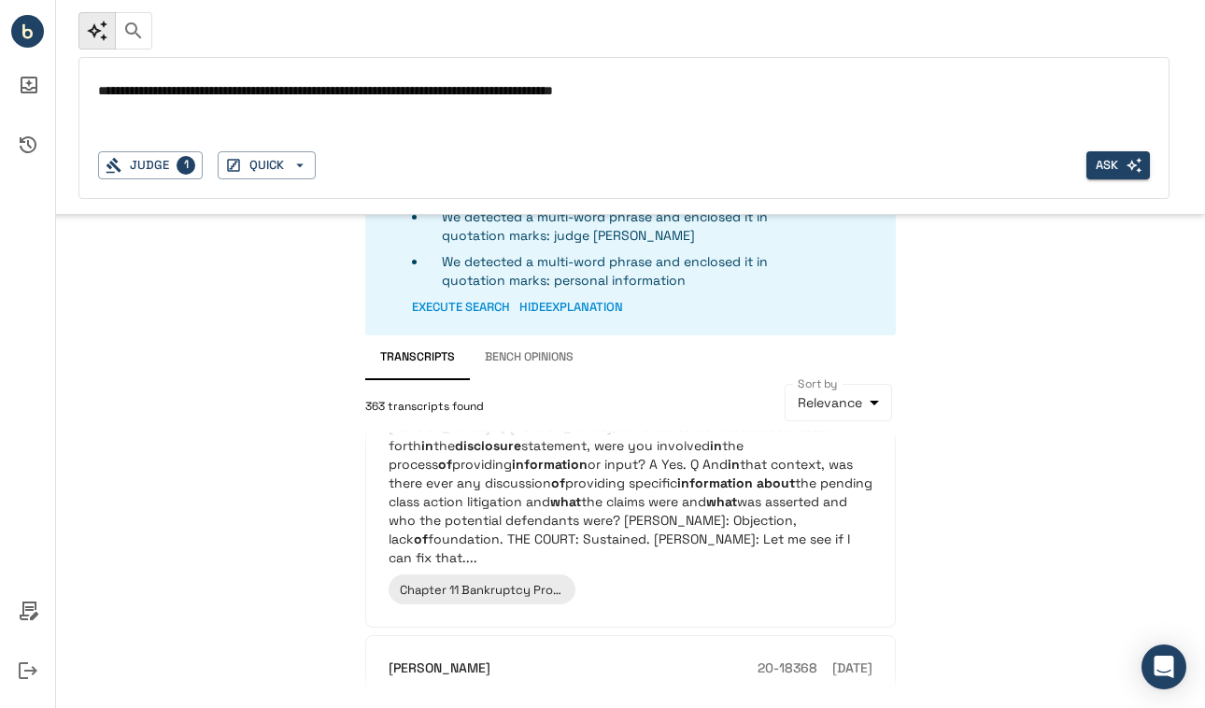
click at [131, 99] on textarea "**********" at bounding box center [624, 90] width 1052 height 21
type textarea "**********"
click at [1108, 160] on button "Ask" at bounding box center [1118, 165] width 64 height 29
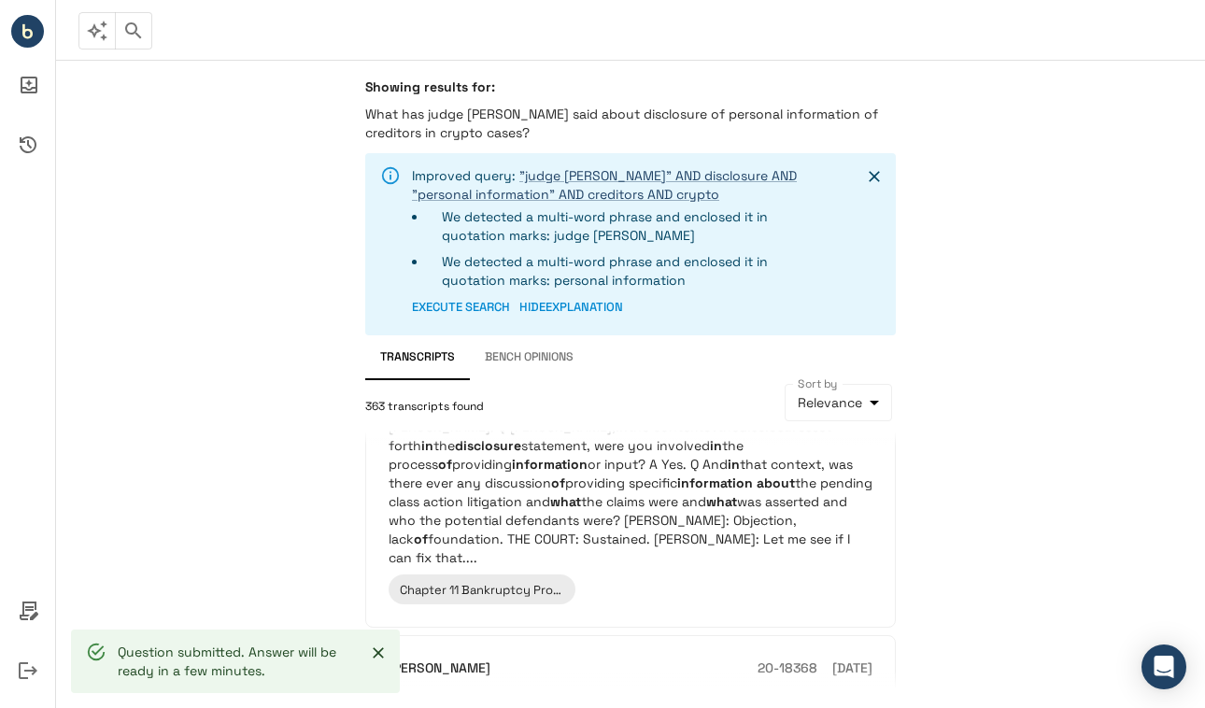
click at [101, 42] on button "button" at bounding box center [96, 30] width 37 height 37
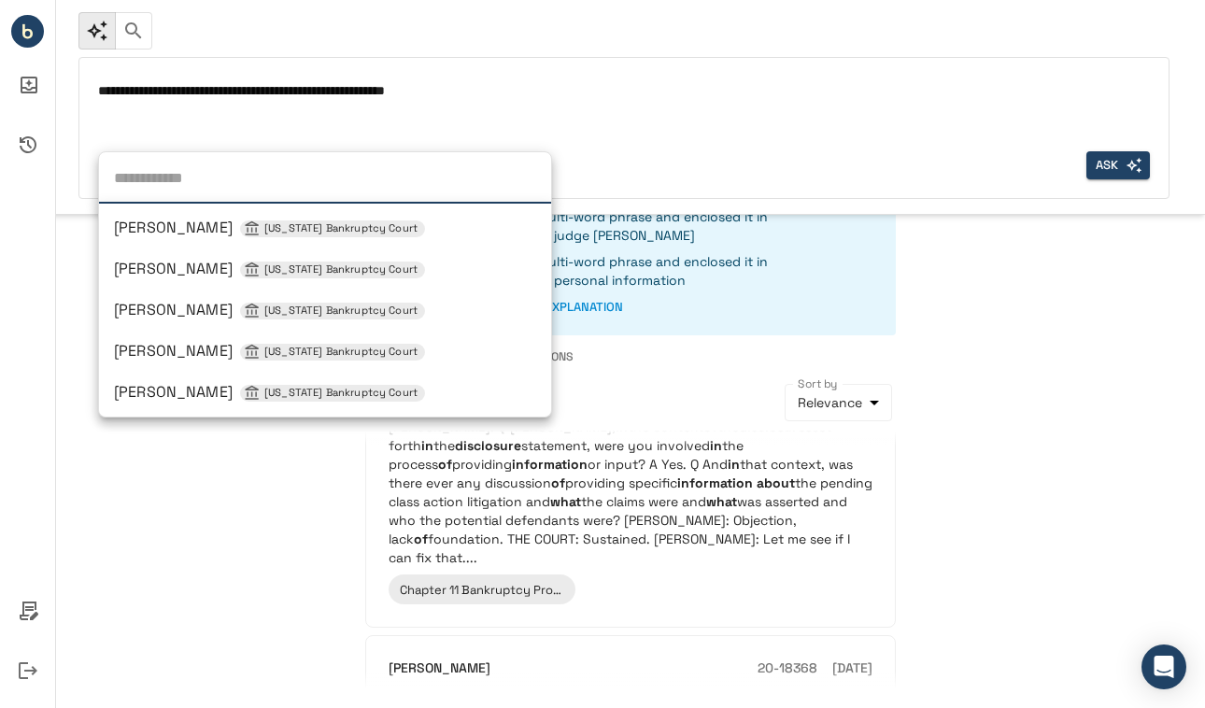
click at [163, 178] on div "Judge [PERSON_NAME] [US_STATE] Bankruptcy Court [PERSON_NAME] [US_STATE] Bankru…" at bounding box center [141, 165] width 86 height 29
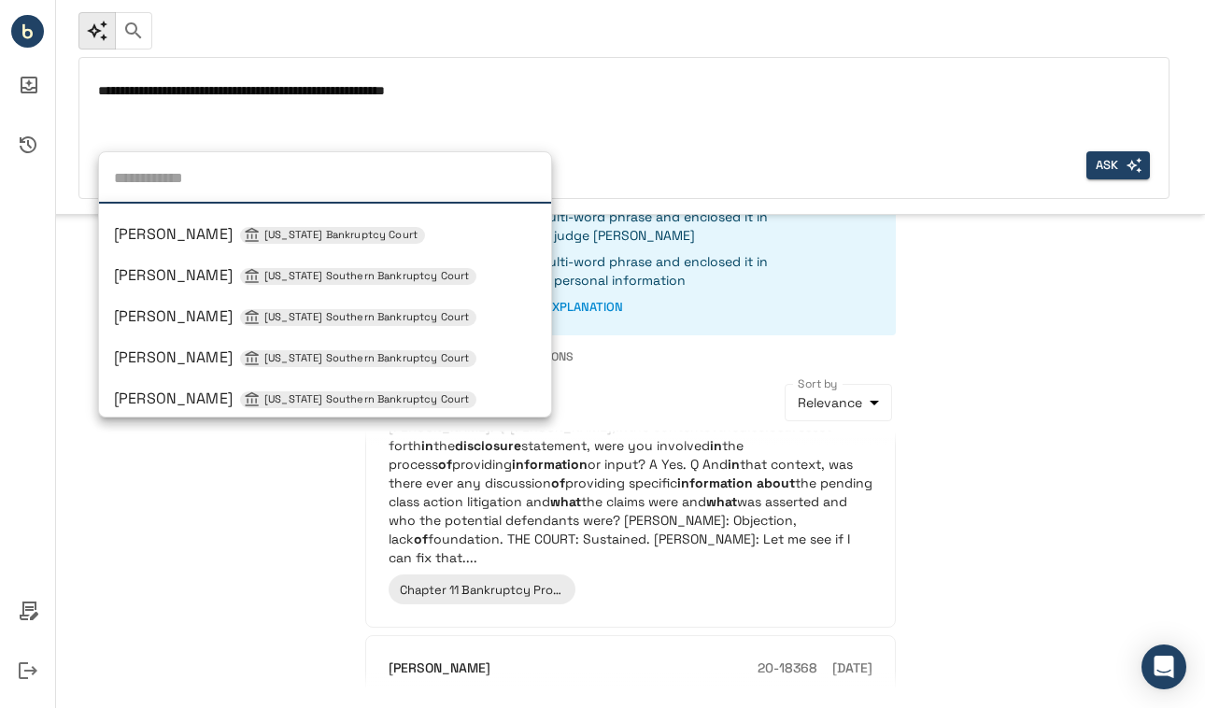
scroll to position [0, 0]
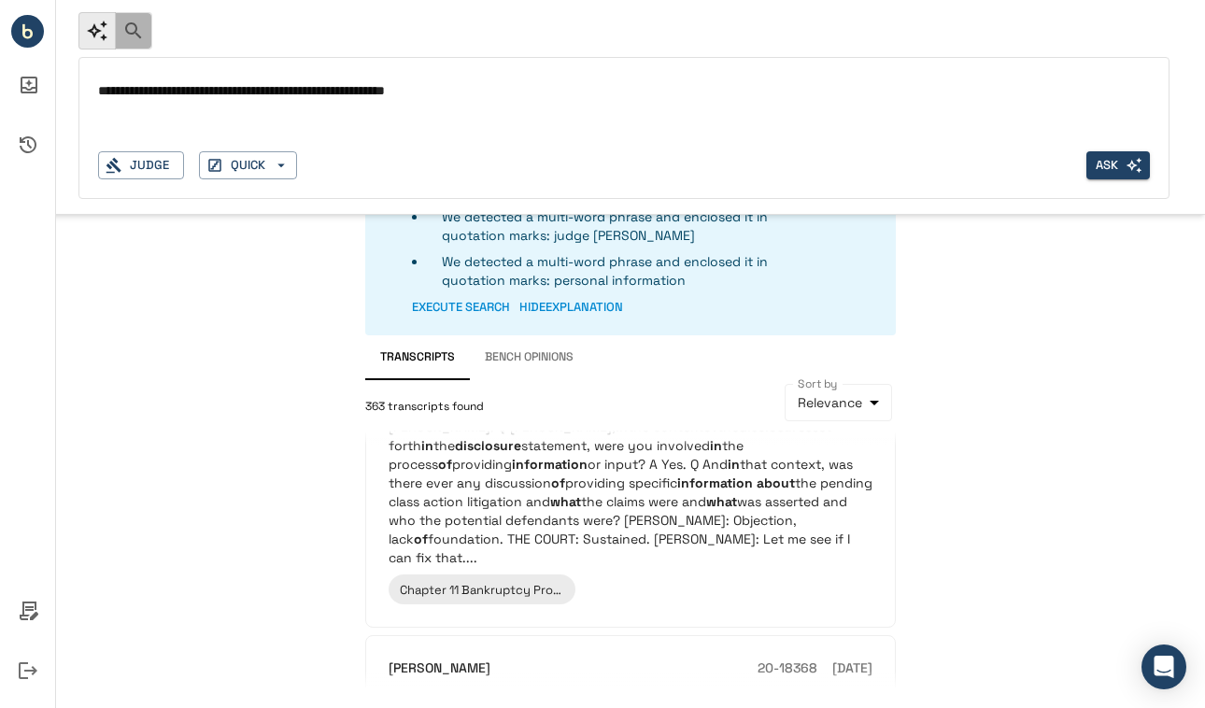
click at [137, 35] on icon "button" at bounding box center [133, 31] width 22 height 22
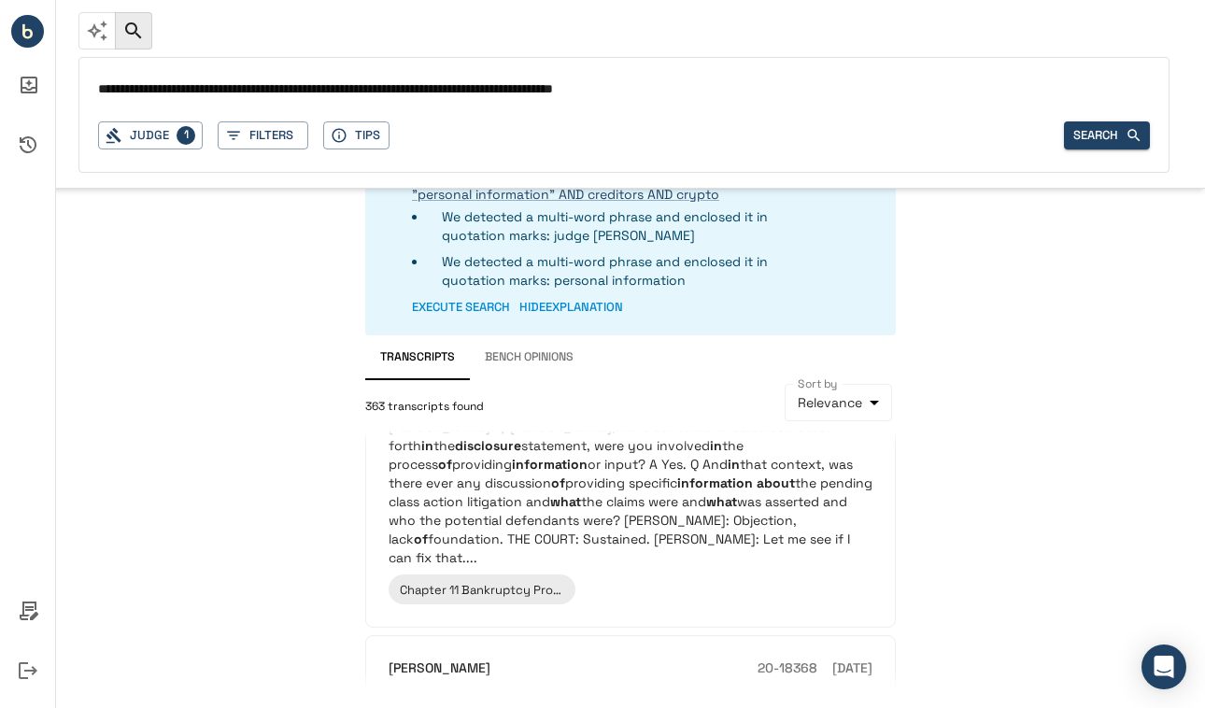
drag, startPoint x: 735, startPoint y: 85, endPoint x: 175, endPoint y: 71, distance: 560.6
click at [175, 71] on div "**********" at bounding box center [623, 115] width 1091 height 116
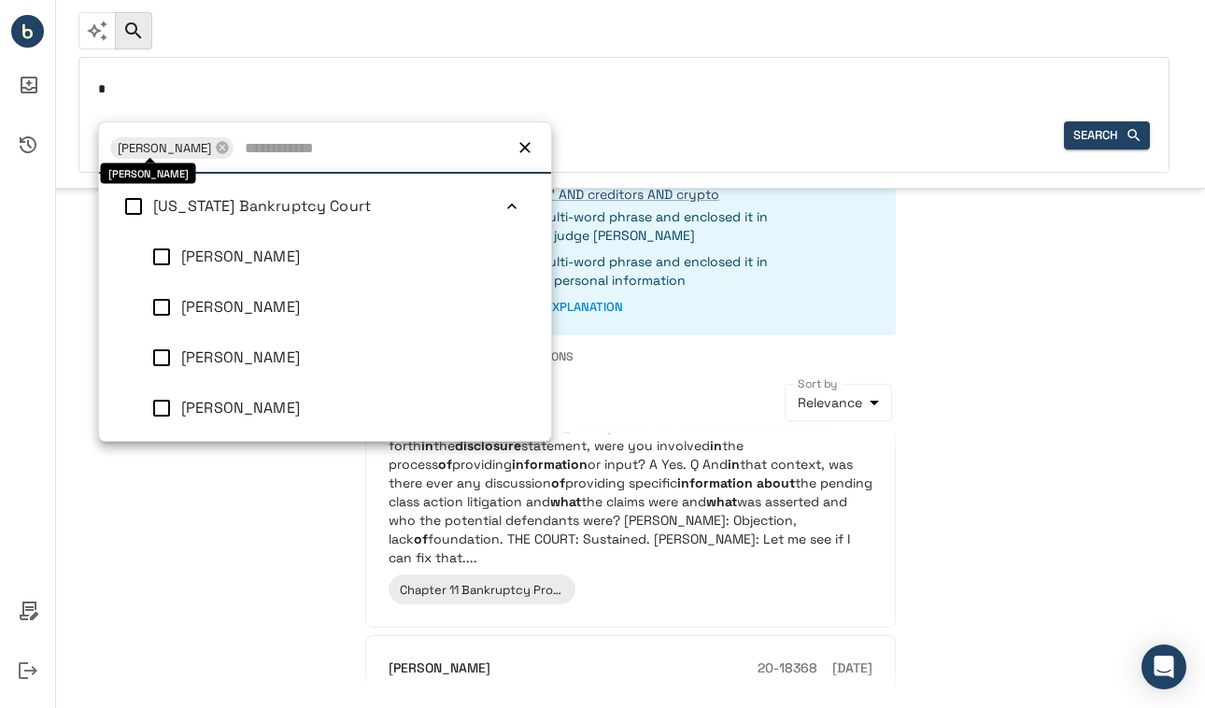
click at [164, 138] on div "Judge 1 [PERSON_NAME] [PERSON_NAME] [US_STATE] Bankruptcy Court [PERSON_NAME] […" at bounding box center [150, 135] width 105 height 29
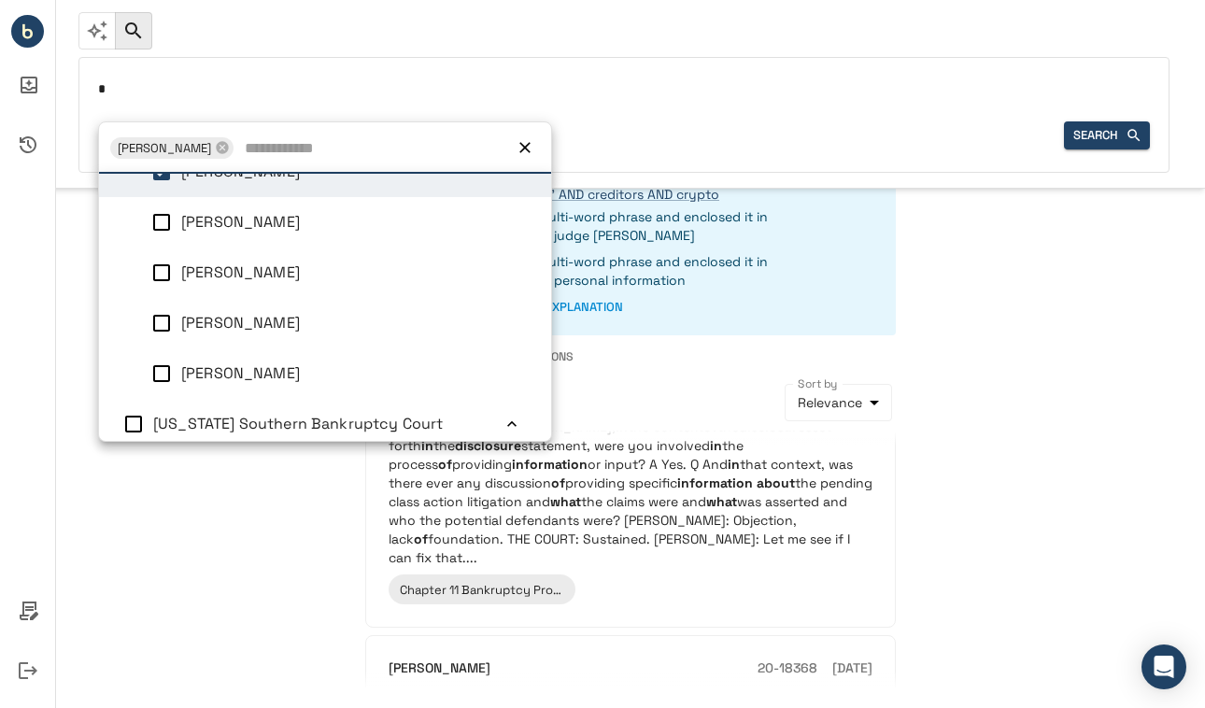
scroll to position [839, 0]
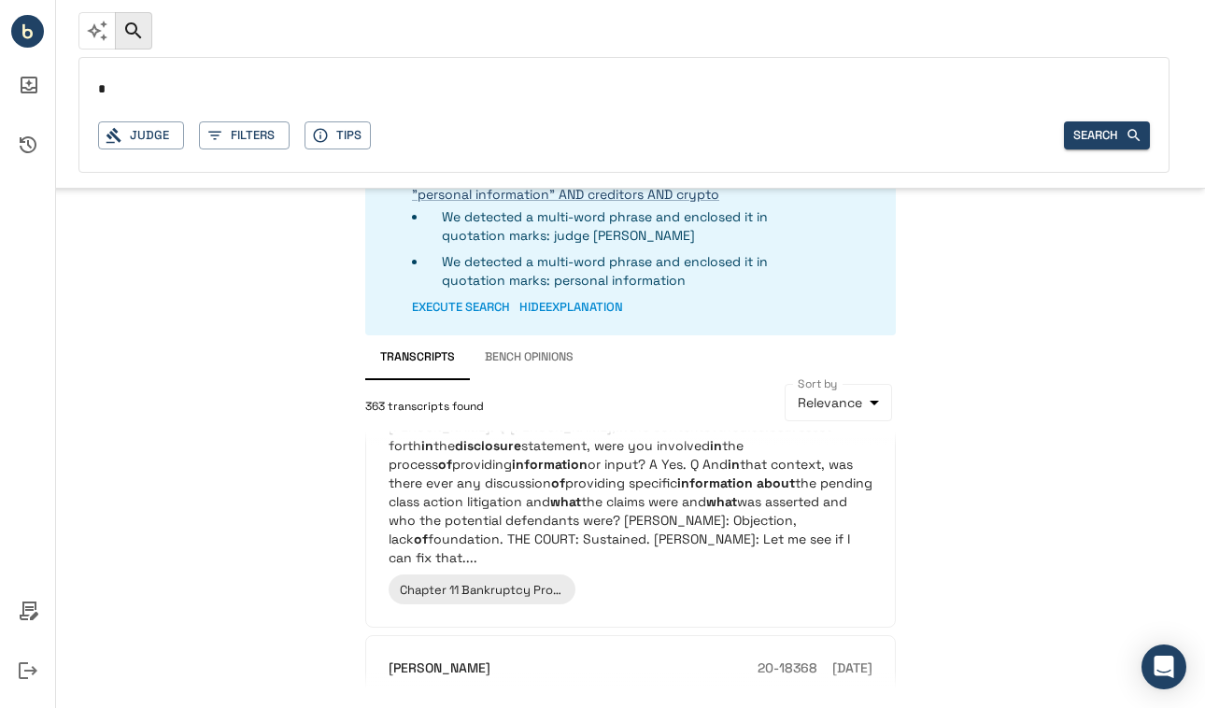
click at [119, 85] on input "*" at bounding box center [624, 90] width 1052 height 27
click at [1098, 144] on button "Search" at bounding box center [1107, 135] width 86 height 29
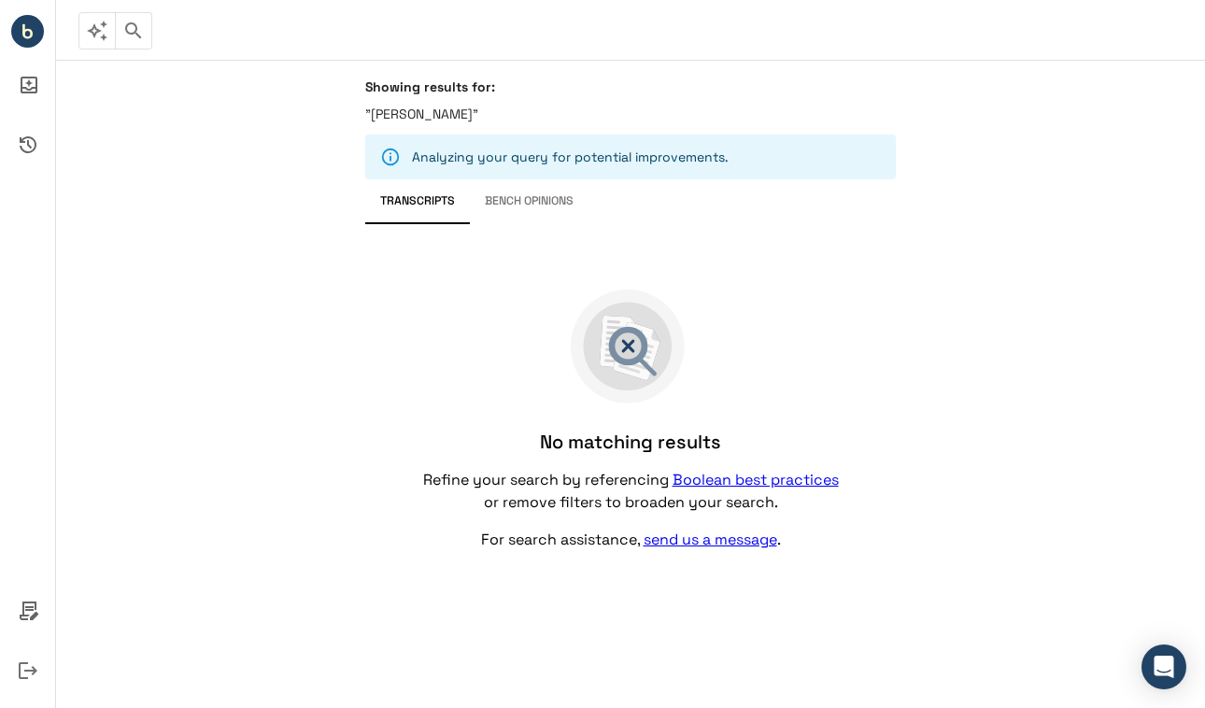
click at [542, 207] on button "Bench Opinions" at bounding box center [529, 201] width 119 height 45
click at [135, 40] on icon "button" at bounding box center [133, 31] width 22 height 22
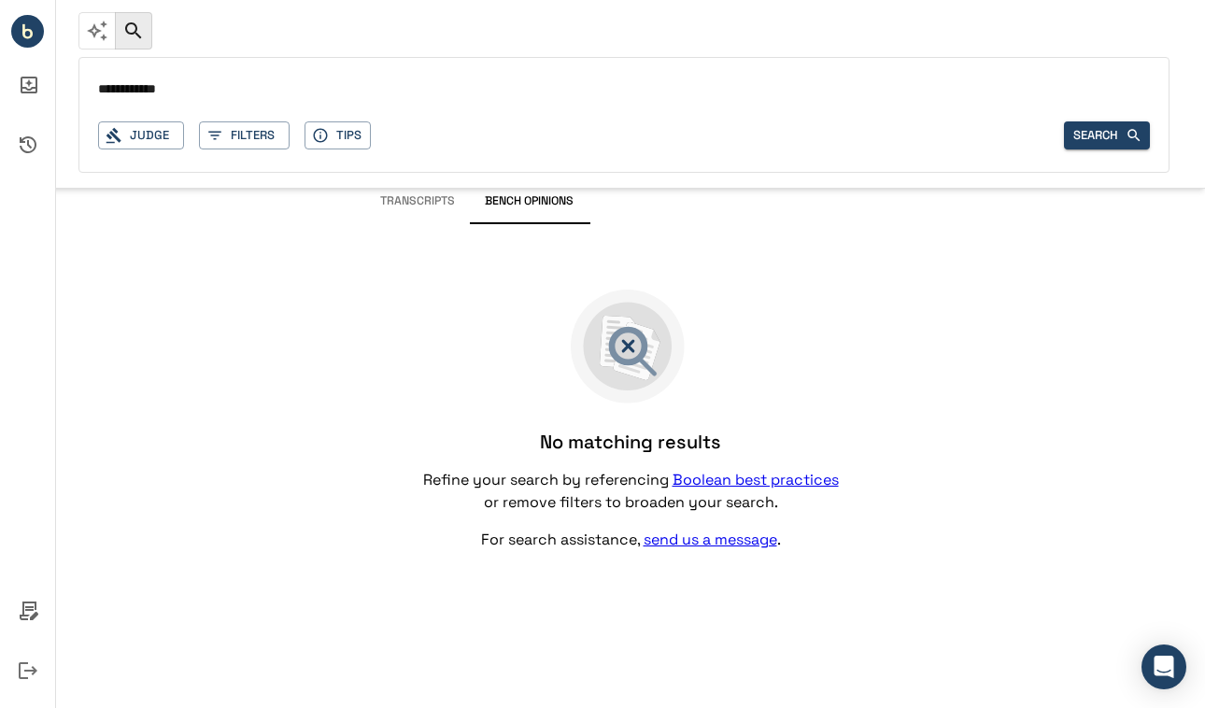
click at [140, 88] on input "**********" at bounding box center [624, 90] width 1052 height 27
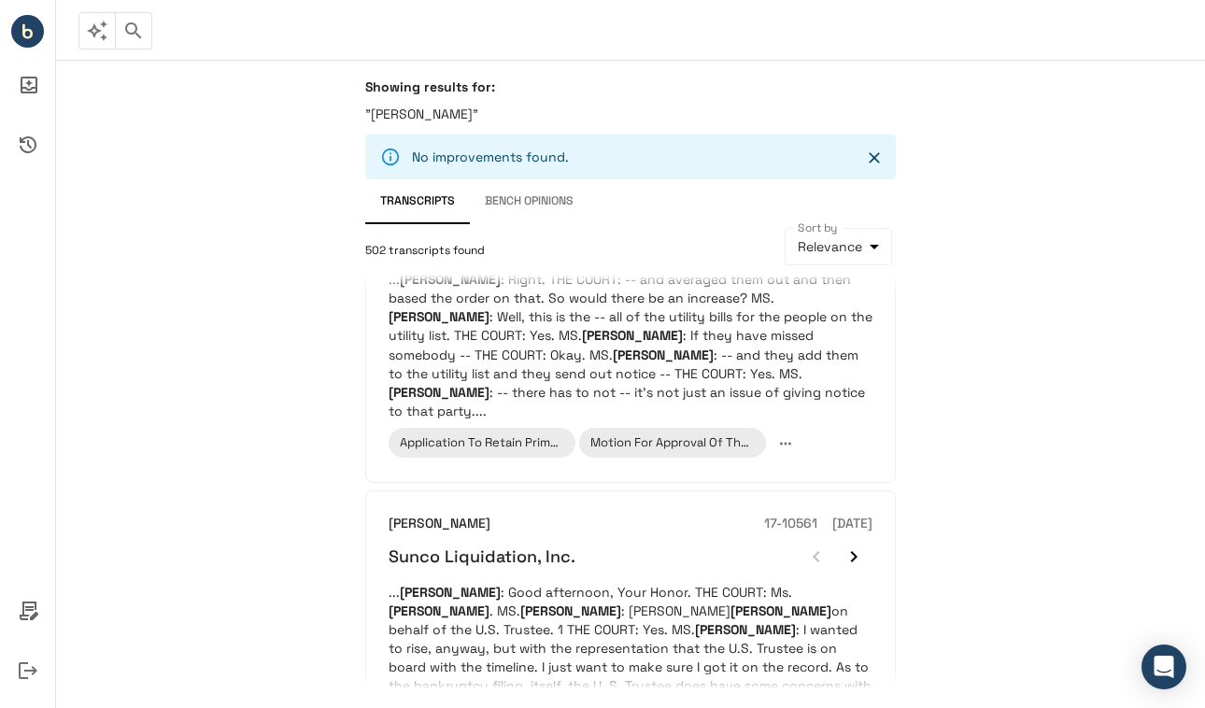
scroll to position [1009, 0]
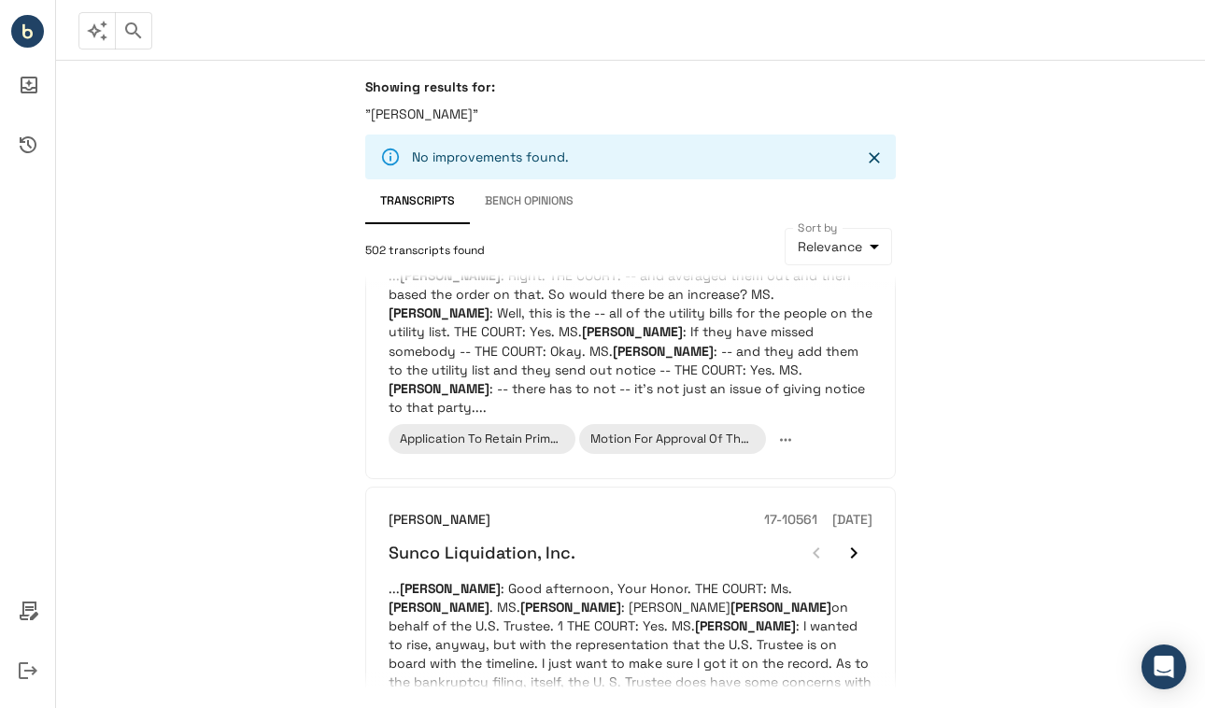
click at [137, 33] on icon "button" at bounding box center [133, 30] width 16 height 16
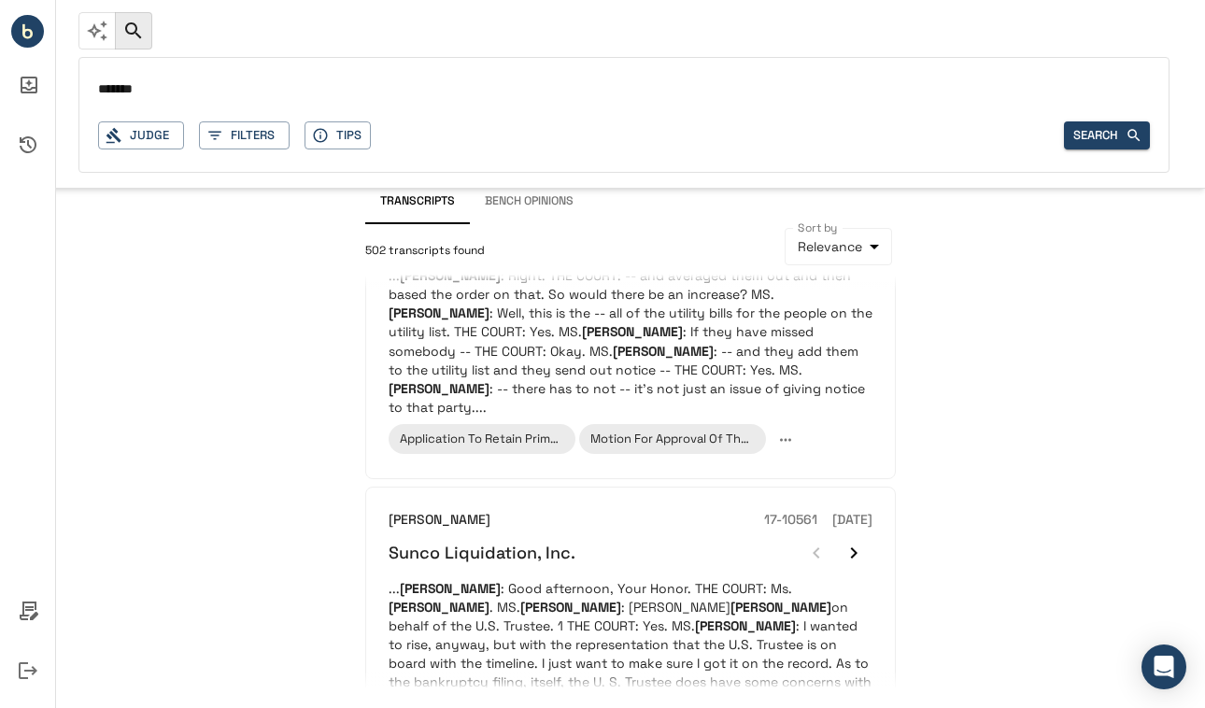
click at [108, 90] on input "*******" at bounding box center [624, 90] width 1052 height 27
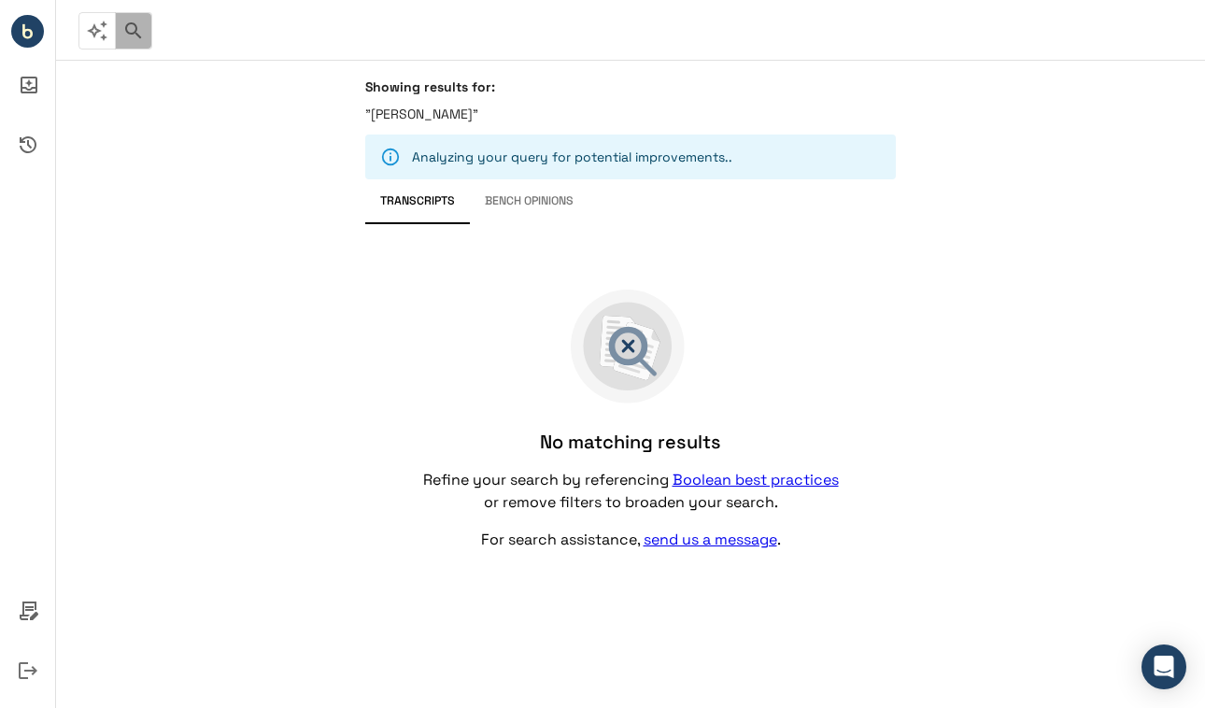
click at [138, 37] on icon "button" at bounding box center [133, 31] width 22 height 22
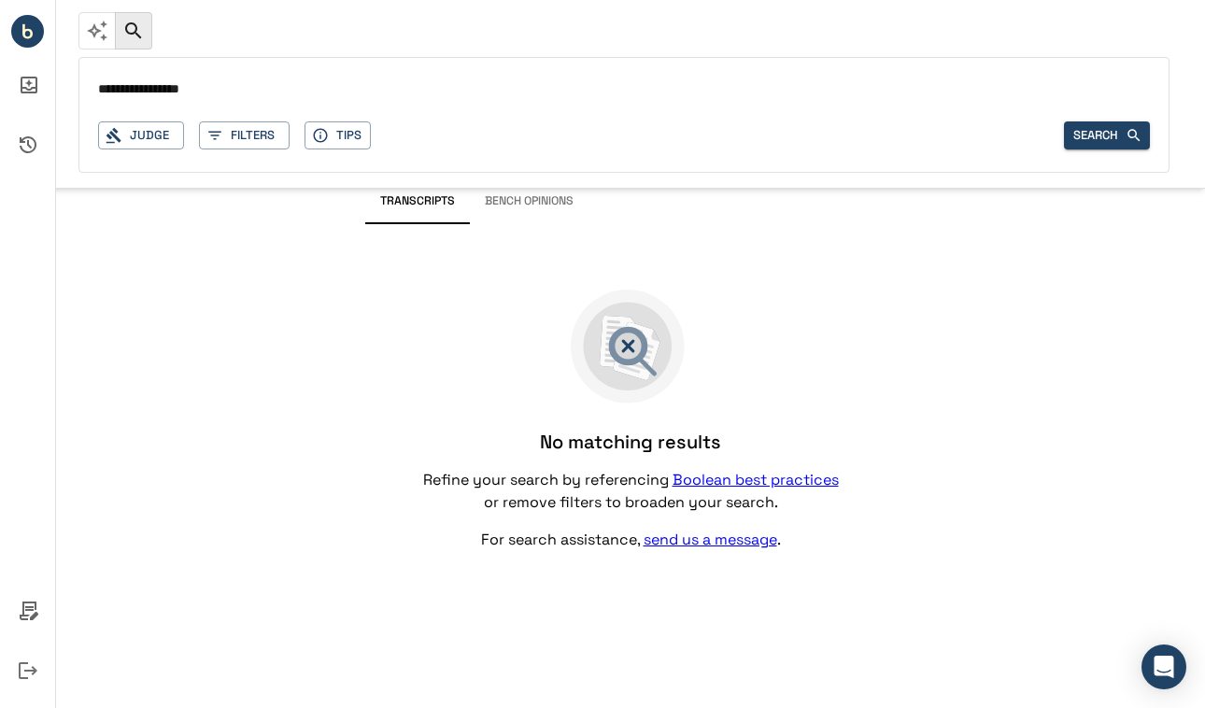
click at [167, 93] on input "**********" at bounding box center [624, 90] width 1052 height 27
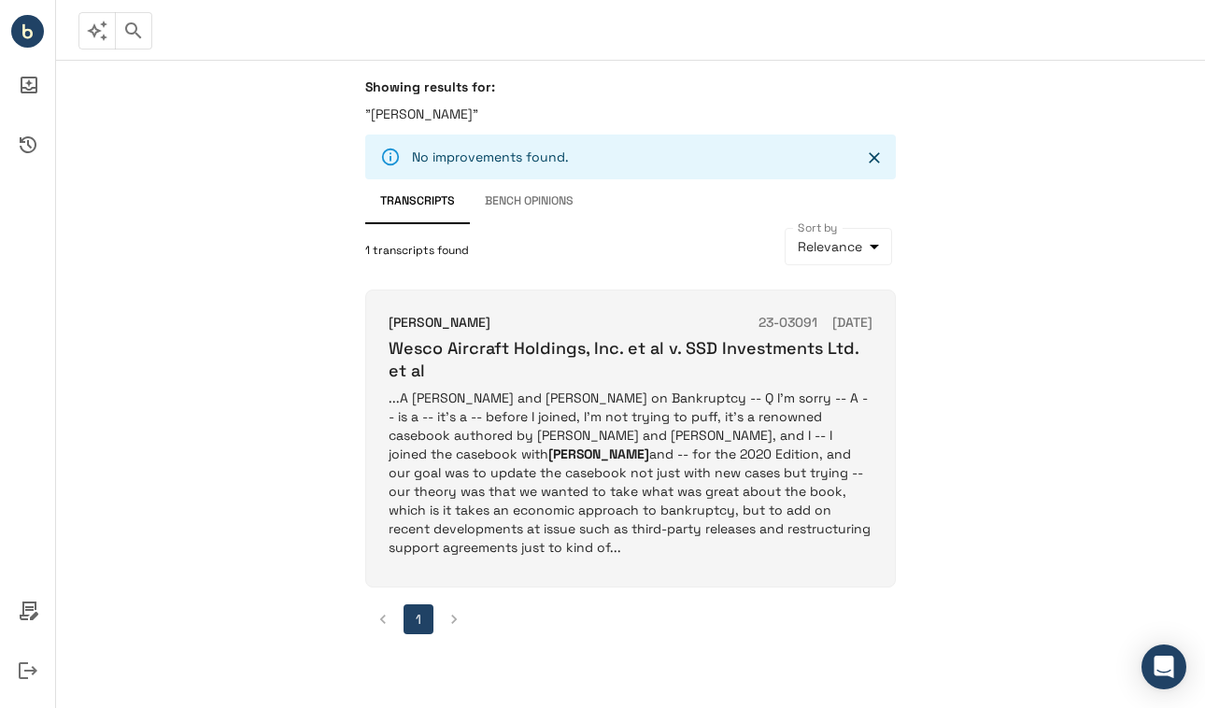
click at [460, 417] on p "...A [PERSON_NAME] and [PERSON_NAME] on Bankruptcy -- Q I’m sorry -- A -- is a …" at bounding box center [631, 473] width 484 height 168
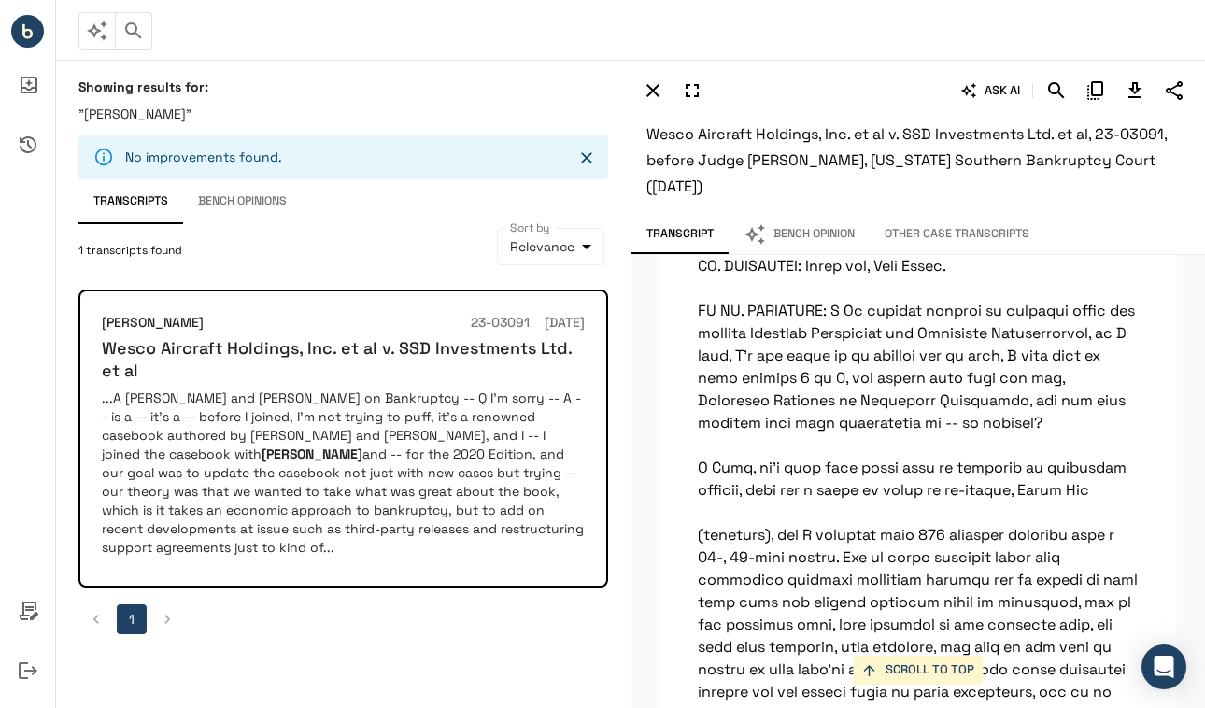
scroll to position [63412, 0]
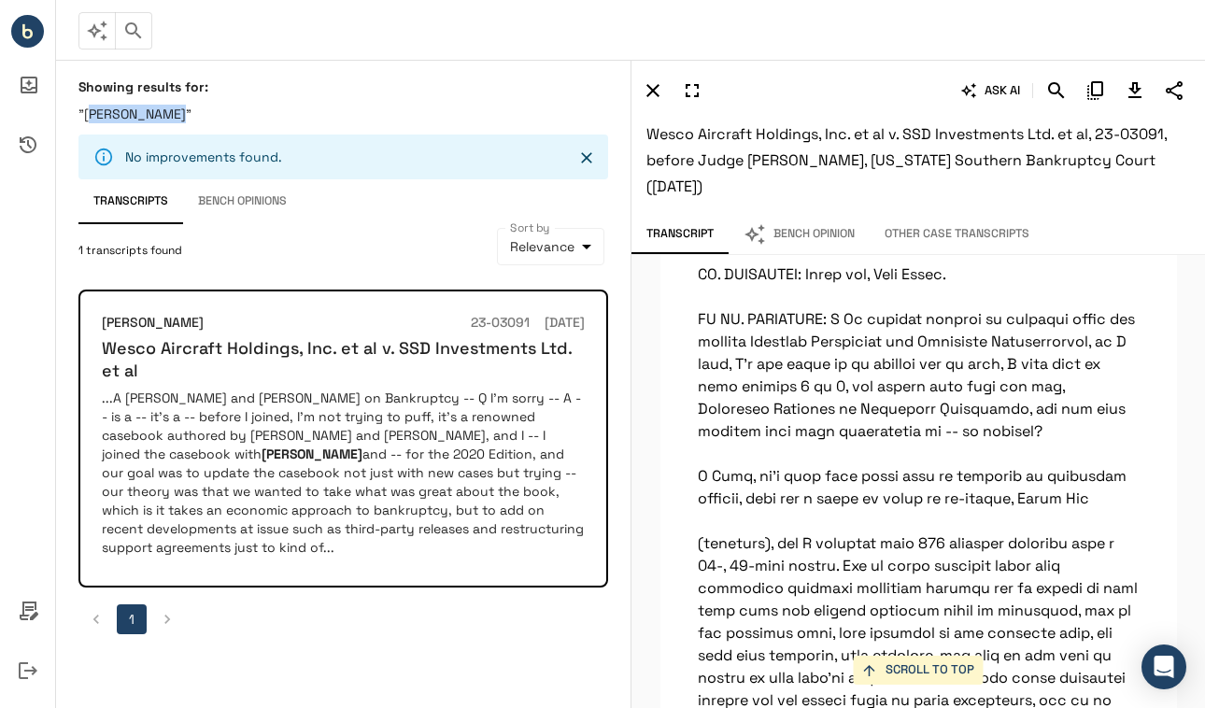
drag, startPoint x: 178, startPoint y: 116, endPoint x: 89, endPoint y: 117, distance: 89.7
click at [89, 117] on p ""[PERSON_NAME]"" at bounding box center [343, 114] width 530 height 19
click at [591, 149] on icon "Close" at bounding box center [586, 158] width 19 height 19
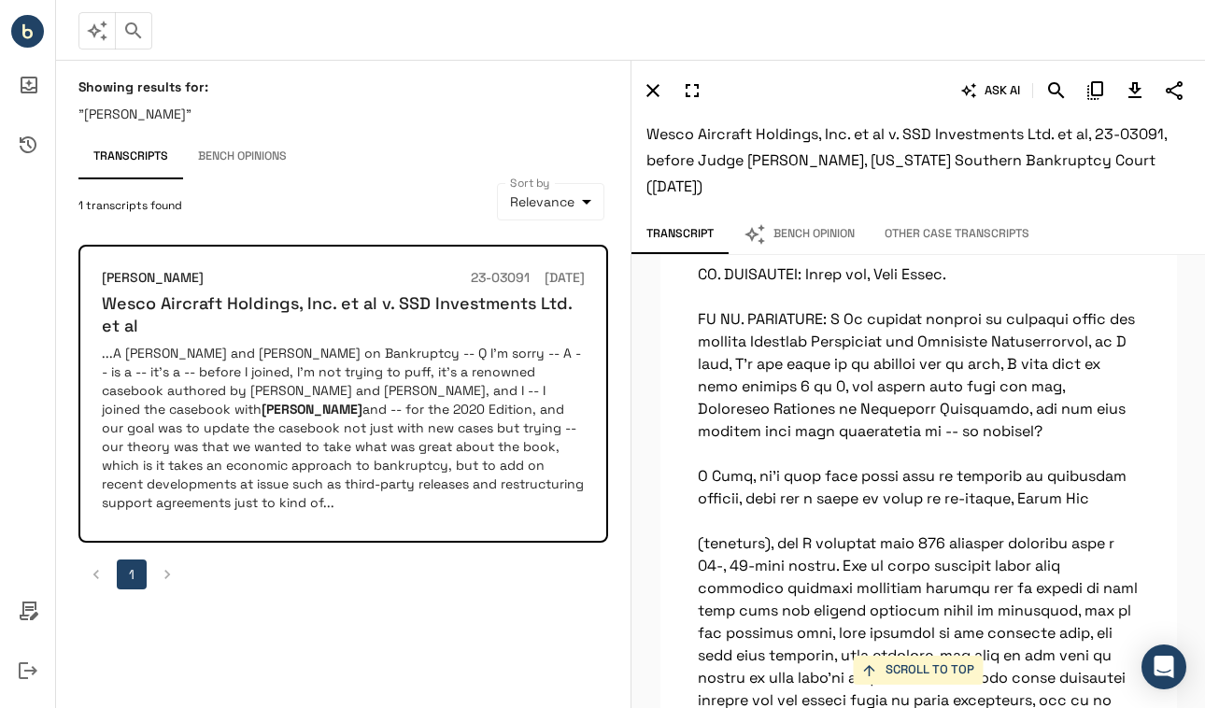
click at [220, 110] on p ""[PERSON_NAME]"" at bounding box center [343, 114] width 530 height 19
drag, startPoint x: 191, startPoint y: 117, endPoint x: 41, endPoint y: 105, distance: 150.9
click at [41, 105] on div "**********" at bounding box center [602, 354] width 1205 height 708
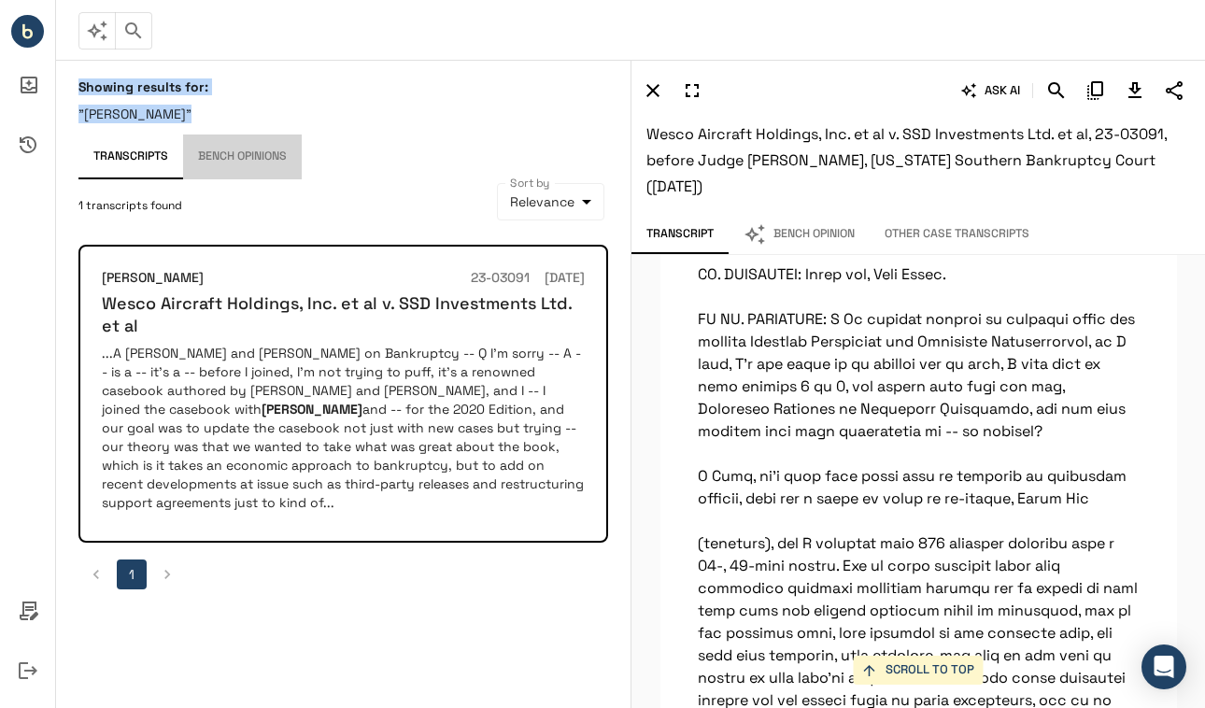
click at [205, 135] on button "Bench Opinions" at bounding box center [242, 157] width 119 height 45
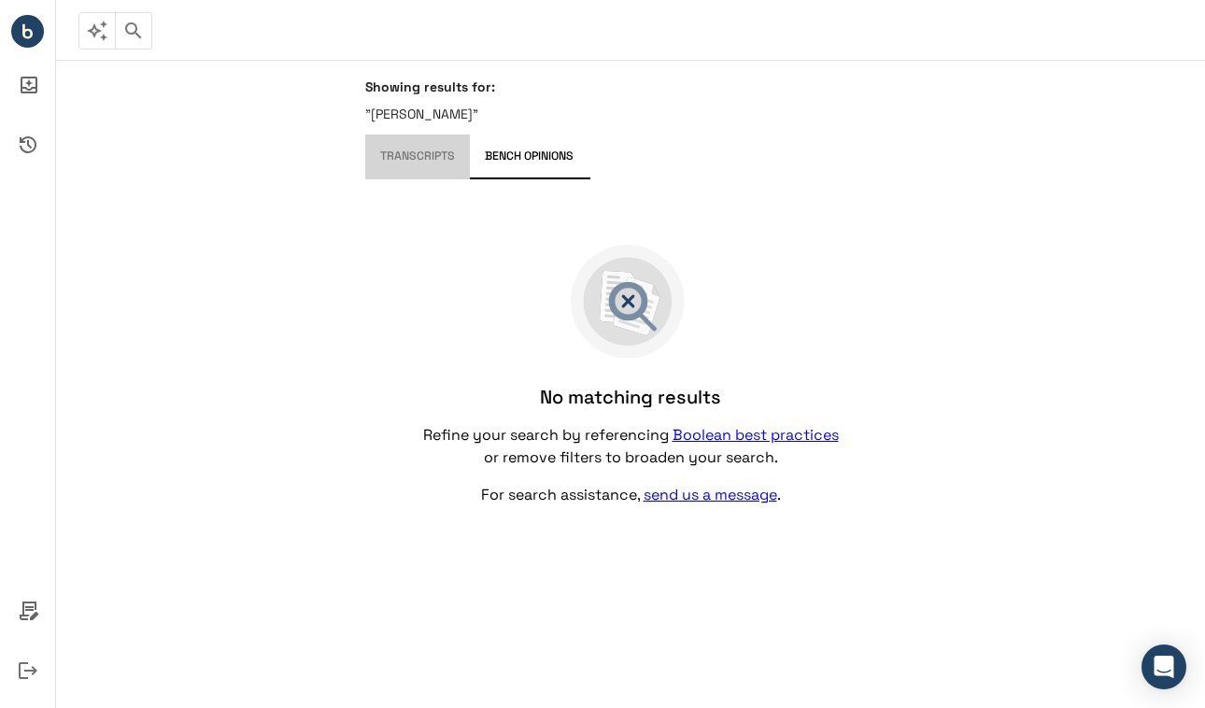
click at [417, 154] on button "Transcripts" at bounding box center [417, 157] width 105 height 45
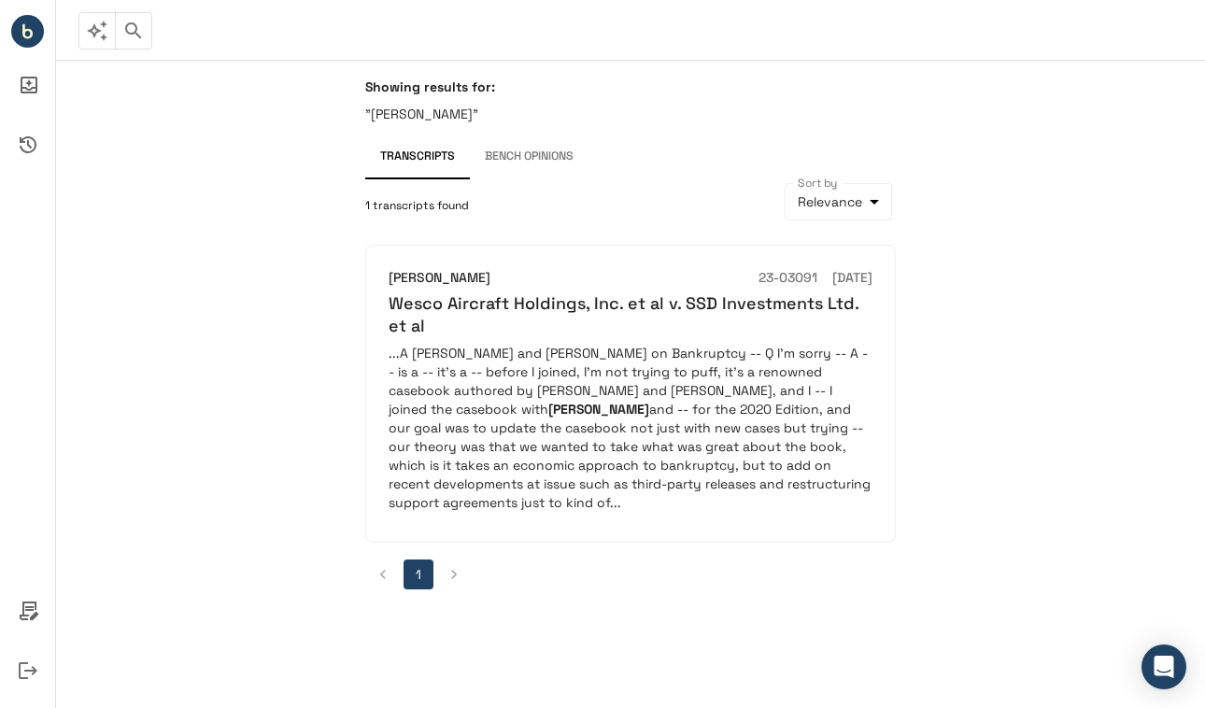
click at [126, 33] on icon "button" at bounding box center [133, 31] width 22 height 22
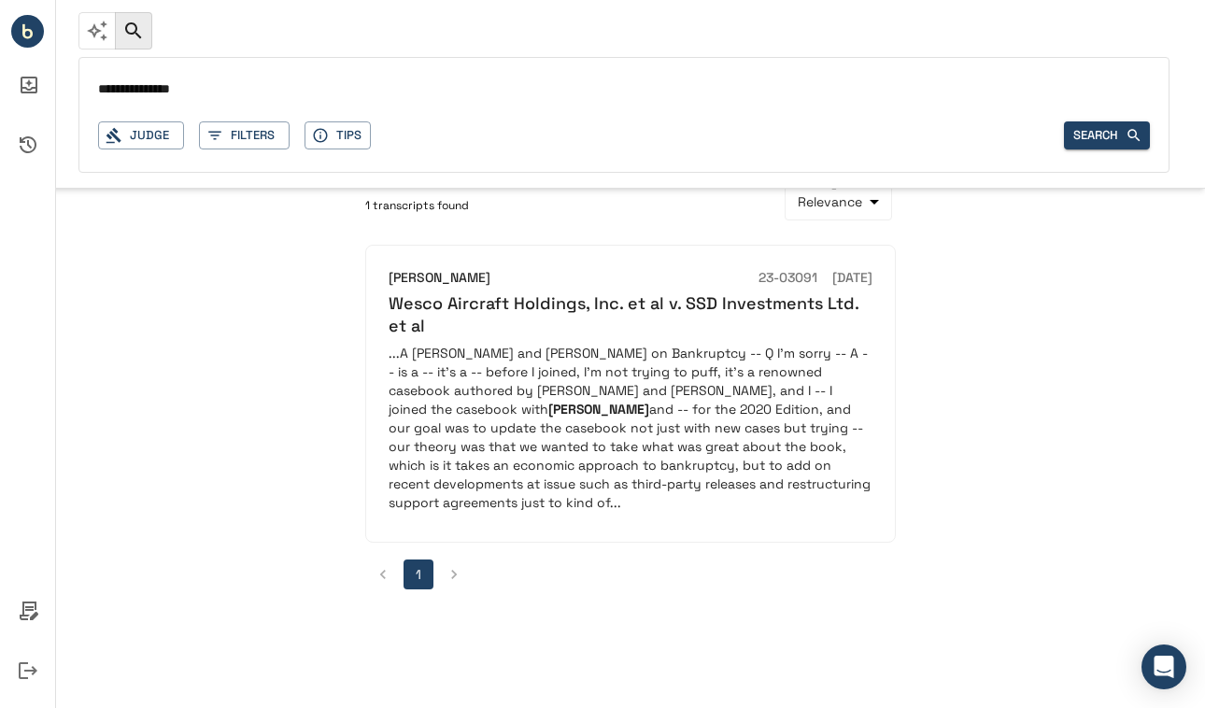
drag, startPoint x: 195, startPoint y: 86, endPoint x: 114, endPoint y: 86, distance: 81.3
click at [118, 86] on input "**********" at bounding box center [624, 90] width 1052 height 27
type input "*********"
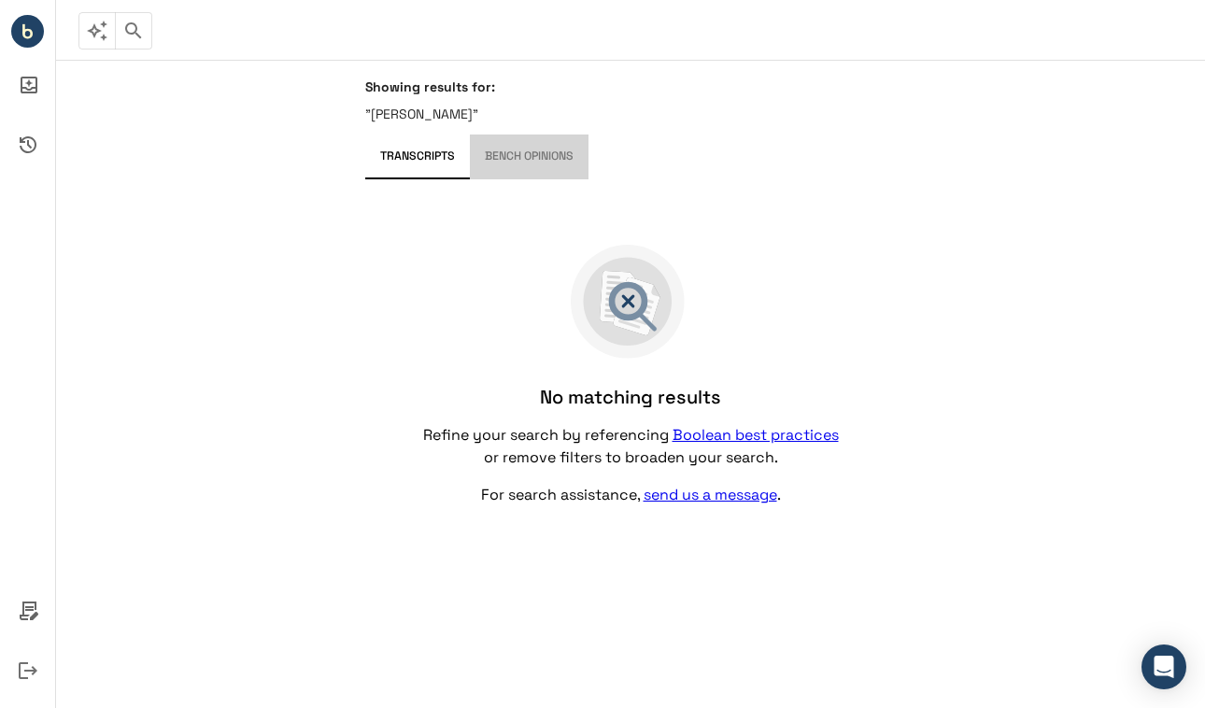
click at [531, 158] on button "Bench Opinions" at bounding box center [529, 157] width 119 height 45
click at [419, 163] on button "Transcripts" at bounding box center [417, 157] width 105 height 45
click at [98, 39] on icon "button" at bounding box center [97, 31] width 22 height 22
click at [33, 90] on icon "Ask AI Inbox" at bounding box center [28, 85] width 45 height 45
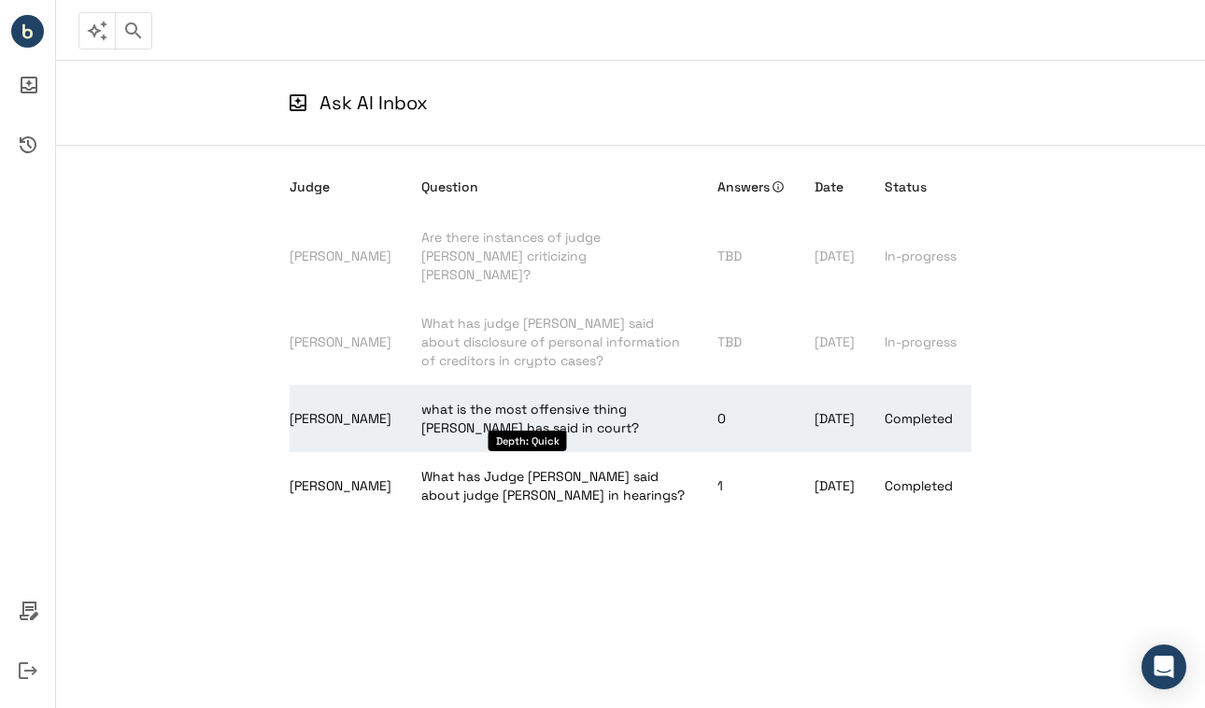
click at [431, 401] on span "what is the most offensive thing [PERSON_NAME] has said in court?" at bounding box center [530, 418] width 218 height 35
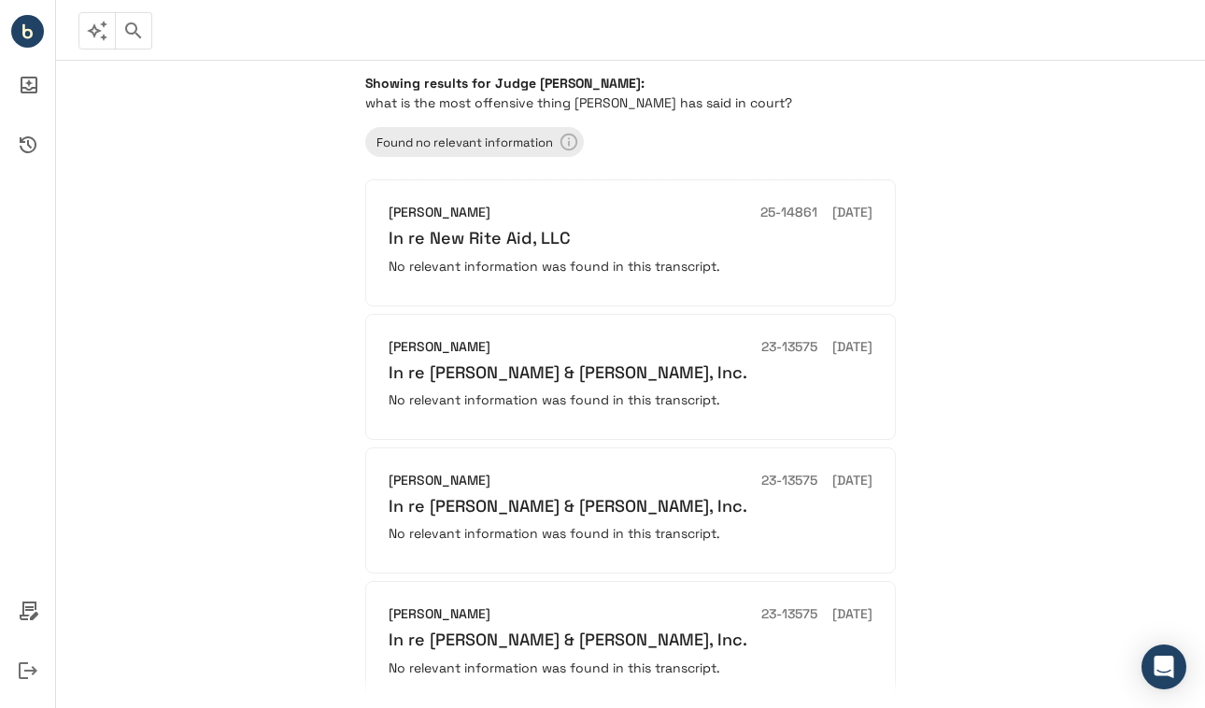
click at [93, 37] on icon "button" at bounding box center [97, 31] width 22 height 22
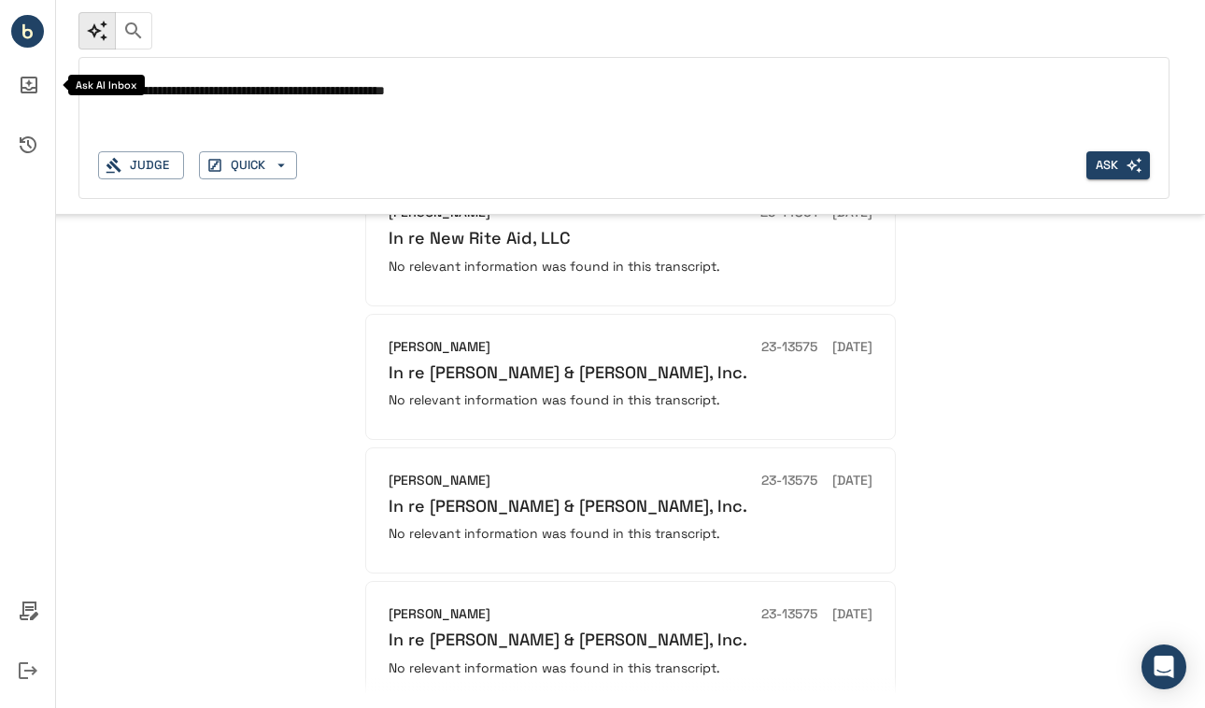
click at [31, 83] on icon "Ask AI Inbox" at bounding box center [28, 85] width 45 height 45
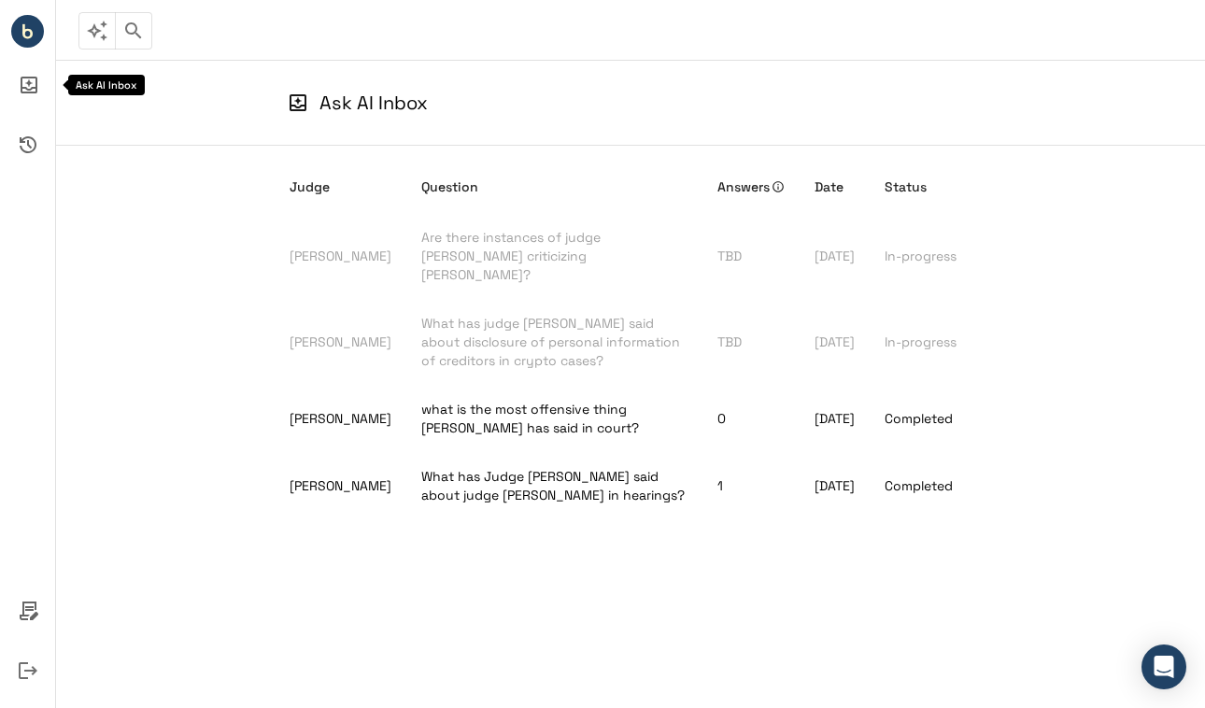
click at [29, 92] on icon "Ask AI Inbox" at bounding box center [29, 85] width 17 height 17
click at [96, 26] on icon "button" at bounding box center [97, 31] width 22 height 22
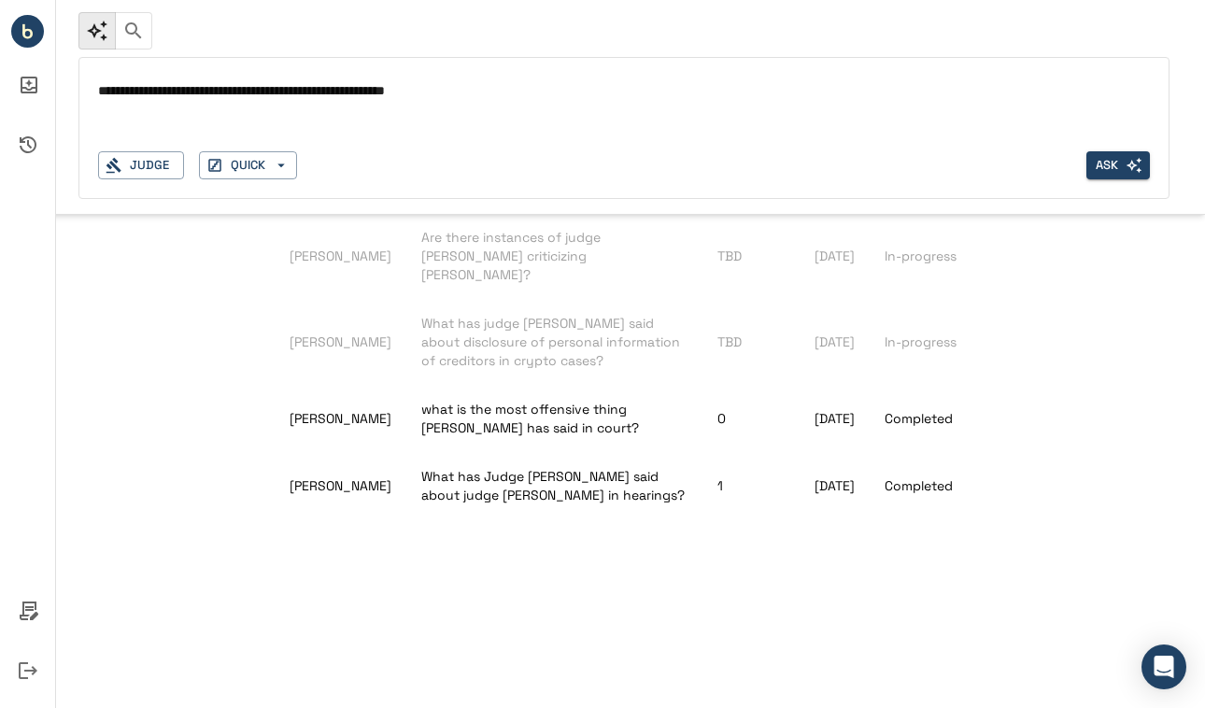
click at [200, 96] on textarea "**********" at bounding box center [624, 90] width 1052 height 21
type textarea "**********"
click at [1115, 163] on button "Ask" at bounding box center [1118, 165] width 64 height 29
click at [179, 169] on div "Judge" at bounding box center [141, 165] width 86 height 29
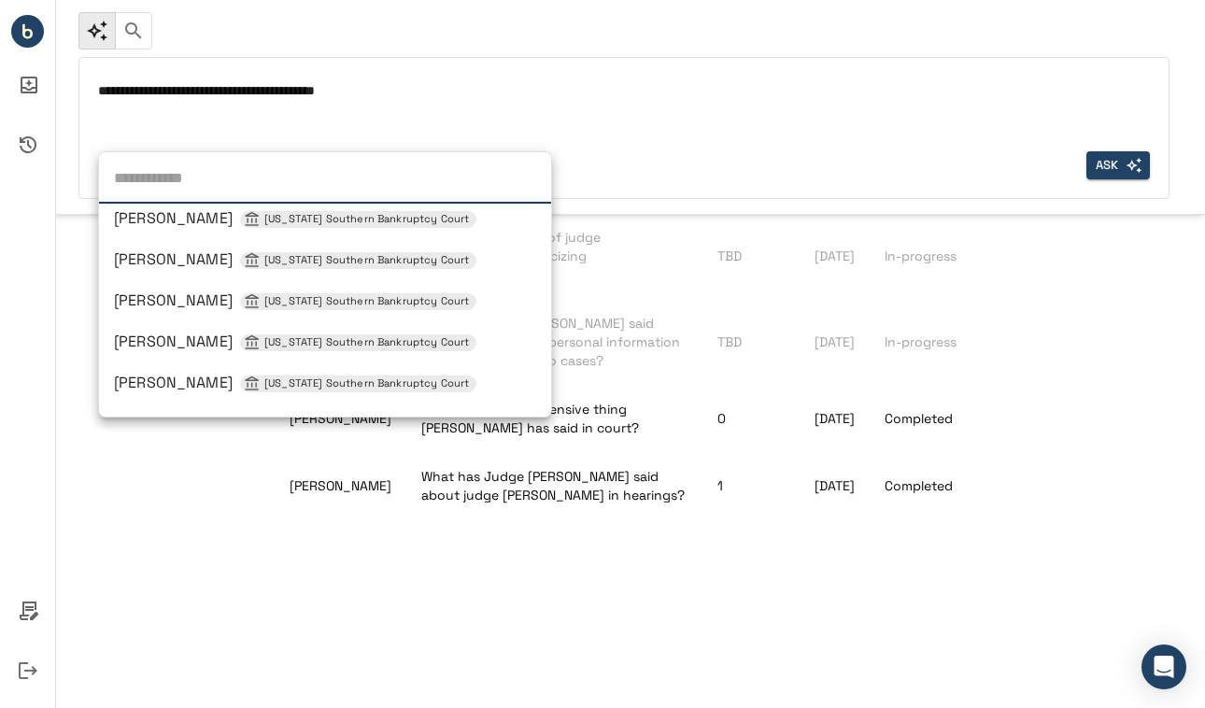
scroll to position [800, 0]
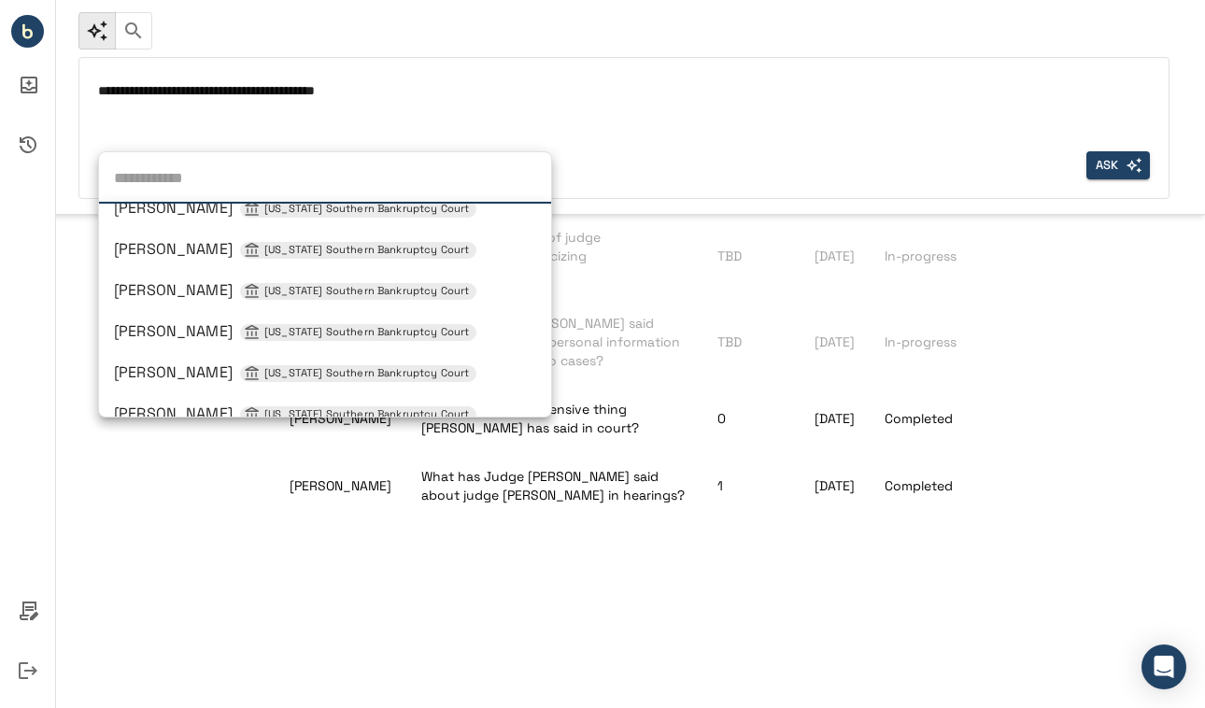
click at [199, 279] on div "[PERSON_NAME] [US_STATE] Southern Bankruptcy Court" at bounding box center [325, 290] width 422 height 22
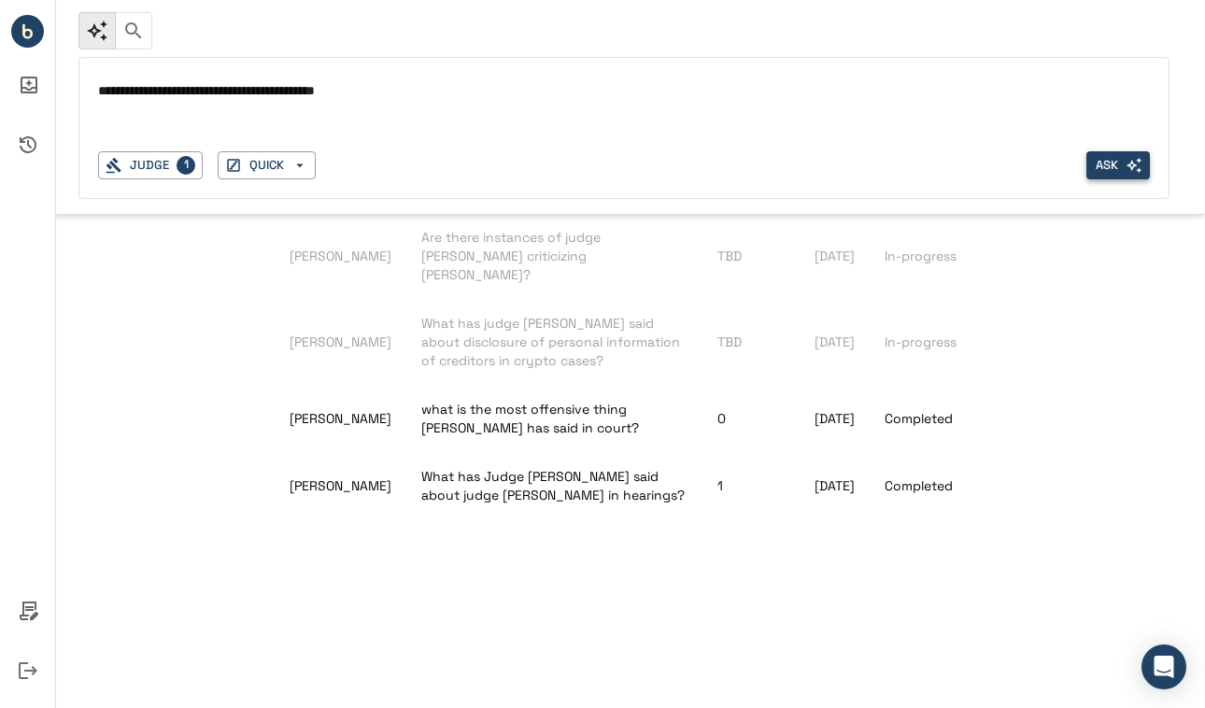
click at [1126, 169] on icon "button" at bounding box center [1134, 165] width 17 height 17
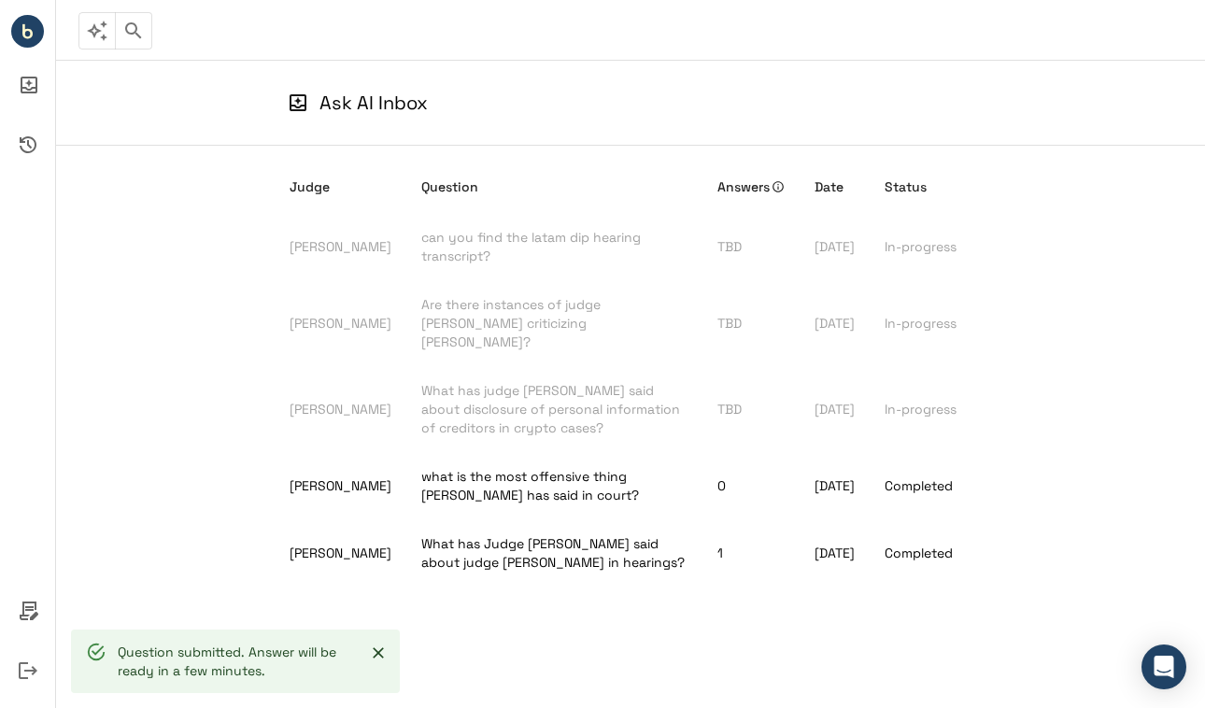
click at [376, 657] on icon "Close" at bounding box center [378, 653] width 19 height 19
